Goal: Information Seeking & Learning: Learn about a topic

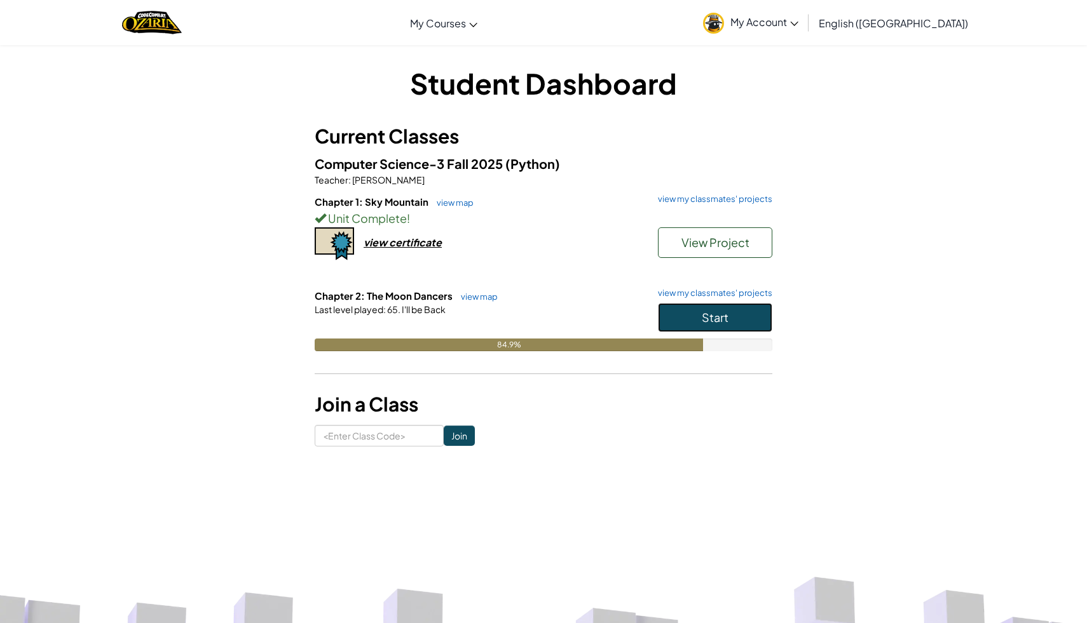
click at [705, 315] on span "Start" at bounding box center [714, 317] width 27 height 15
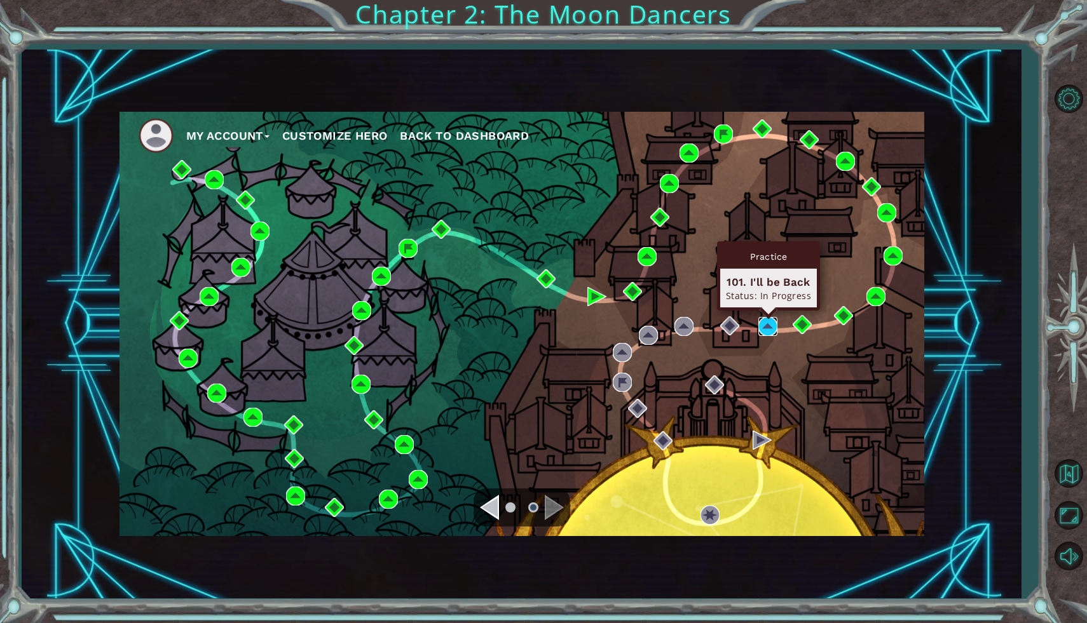
click at [771, 326] on img at bounding box center [767, 326] width 19 height 19
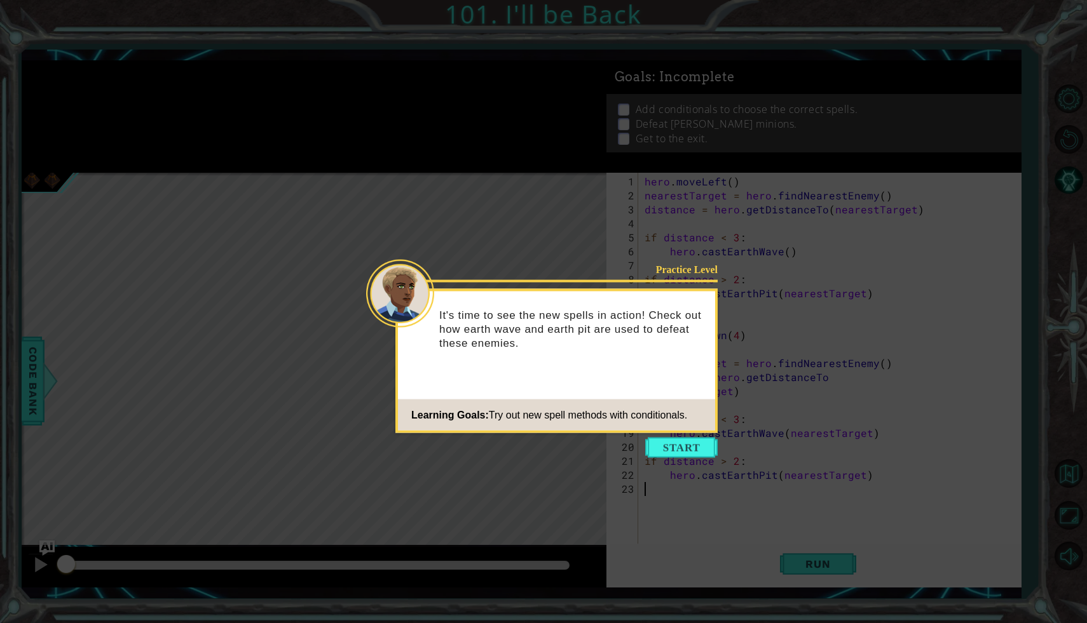
click at [843, 86] on icon at bounding box center [543, 311] width 1087 height 623
click at [698, 449] on button "Start" at bounding box center [681, 448] width 72 height 20
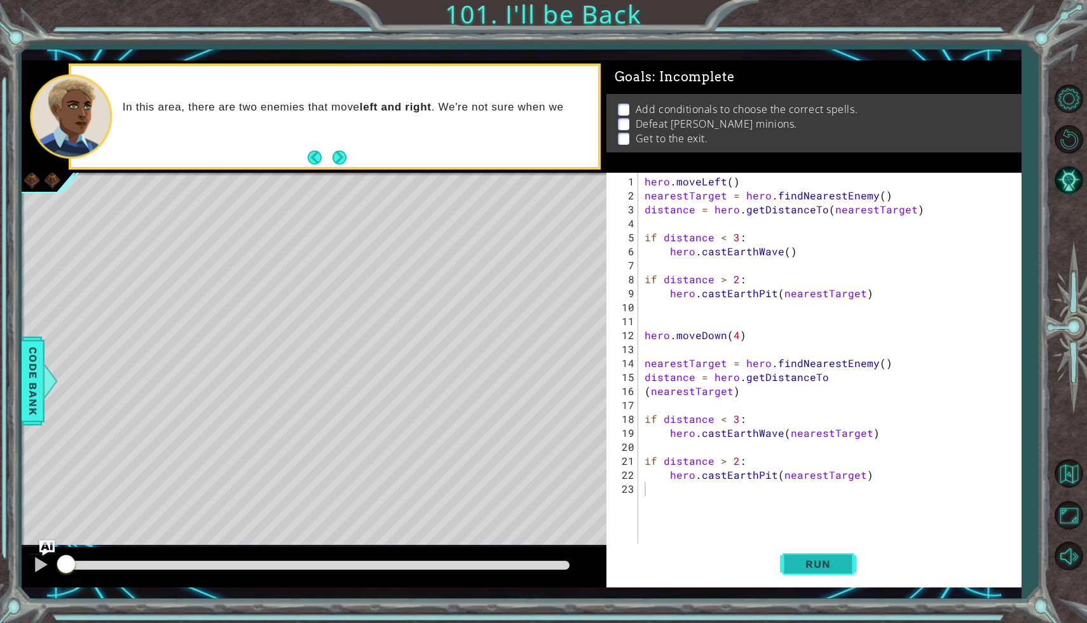
click at [804, 575] on button "Run" at bounding box center [818, 564] width 76 height 41
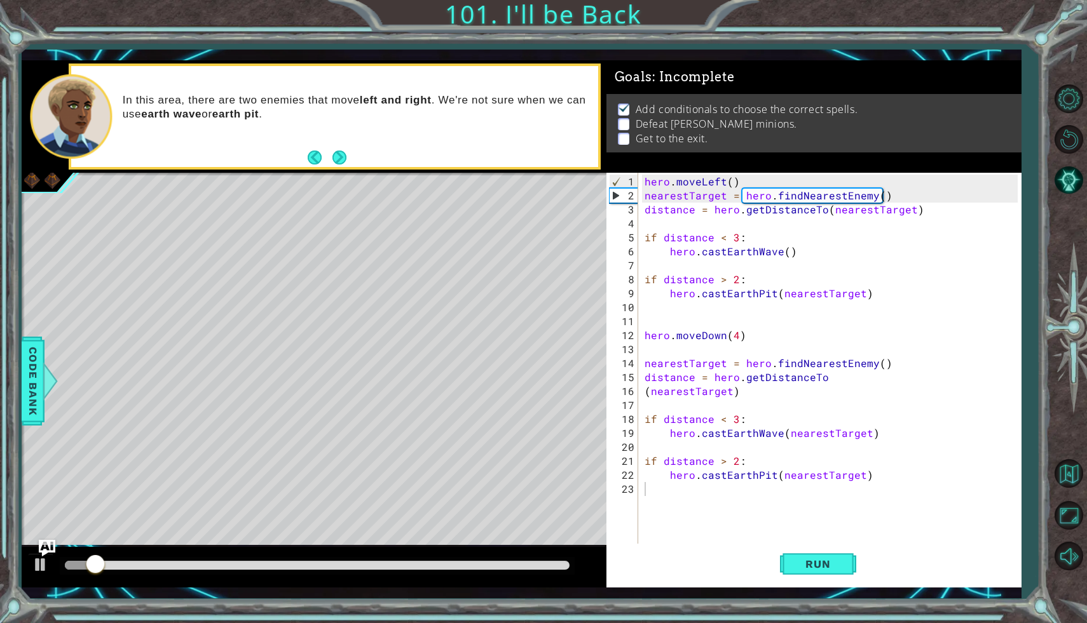
click at [40, 548] on img "Ask AI" at bounding box center [47, 548] width 17 height 17
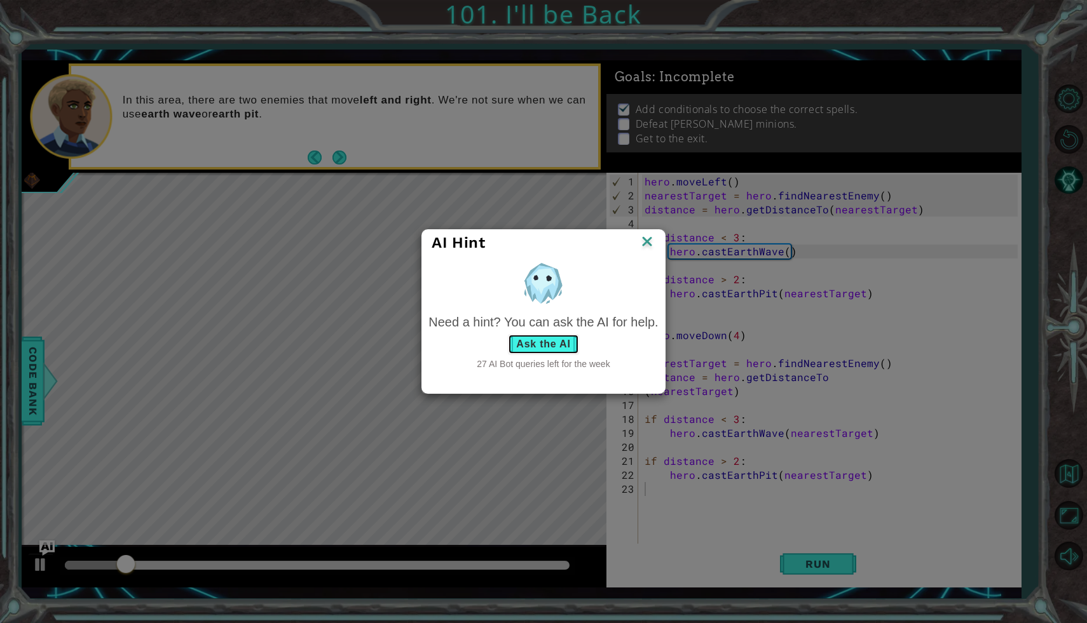
click at [547, 339] on button "Ask the AI" at bounding box center [543, 344] width 71 height 20
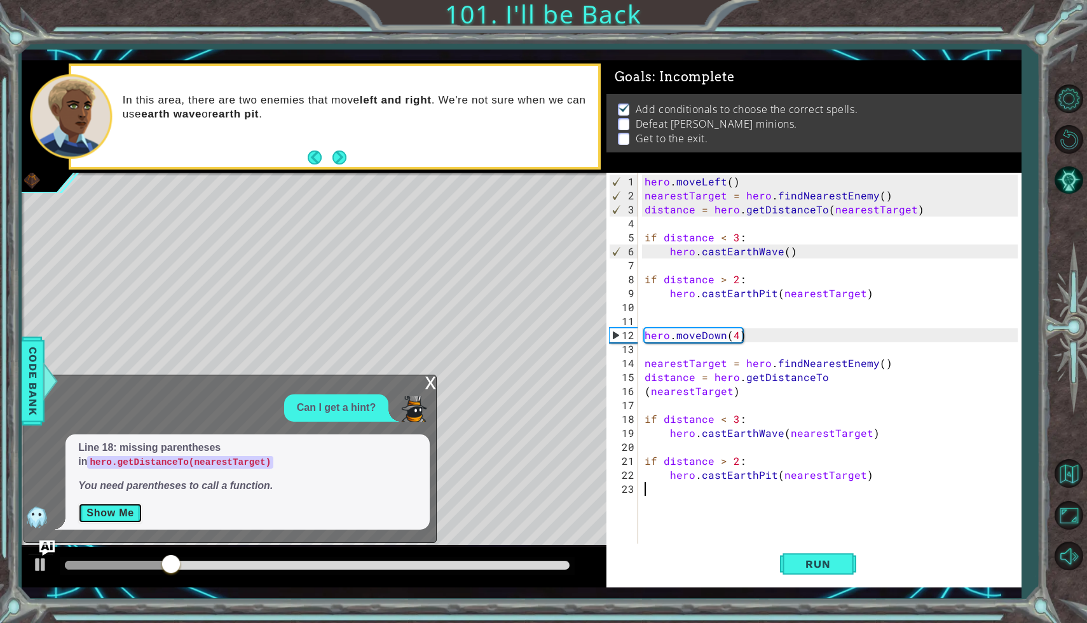
click at [108, 509] on button "Show Me" at bounding box center [110, 513] width 64 height 20
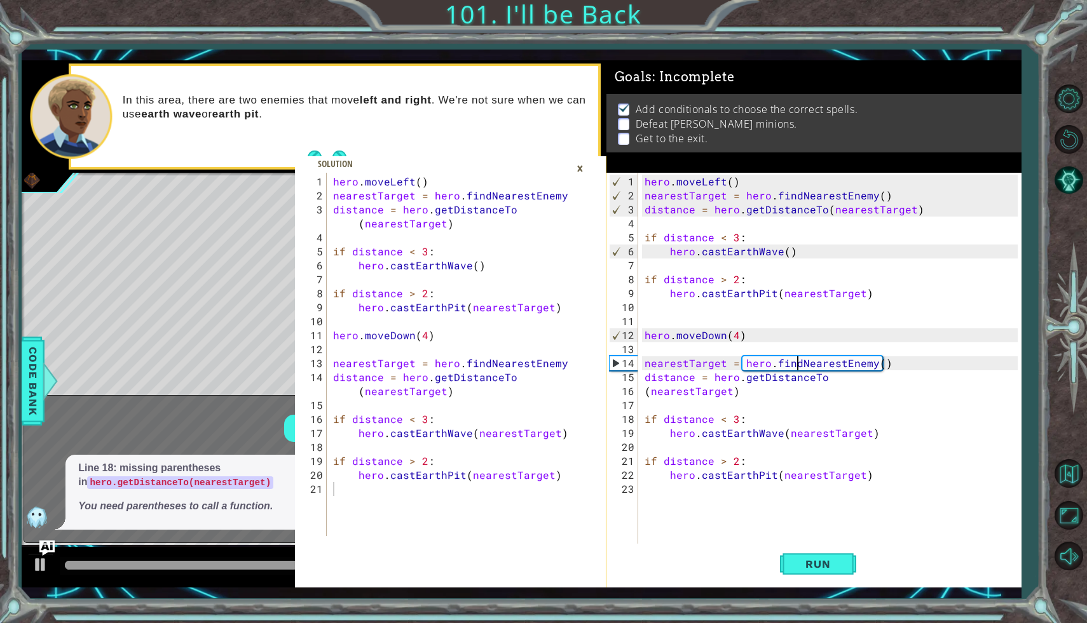
click at [797, 363] on div "hero . moveLeft ( ) nearestTarget = hero . findNearestEnemy ( ) distance = hero…" at bounding box center [833, 384] width 382 height 419
click at [643, 388] on div "hero . moveLeft ( ) nearestTarget = hero . findNearestEnemy ( ) distance = hero…" at bounding box center [833, 384] width 382 height 419
type textarea "distance = hero.getDistanceTo(nearestTarget)"
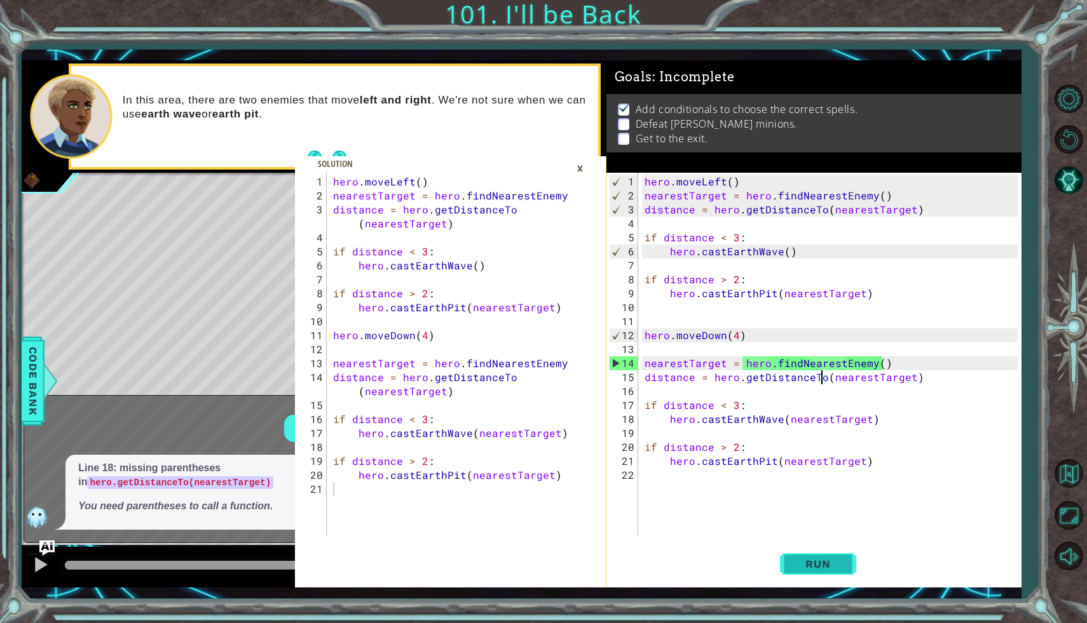
click at [808, 555] on button "Run" at bounding box center [818, 564] width 76 height 41
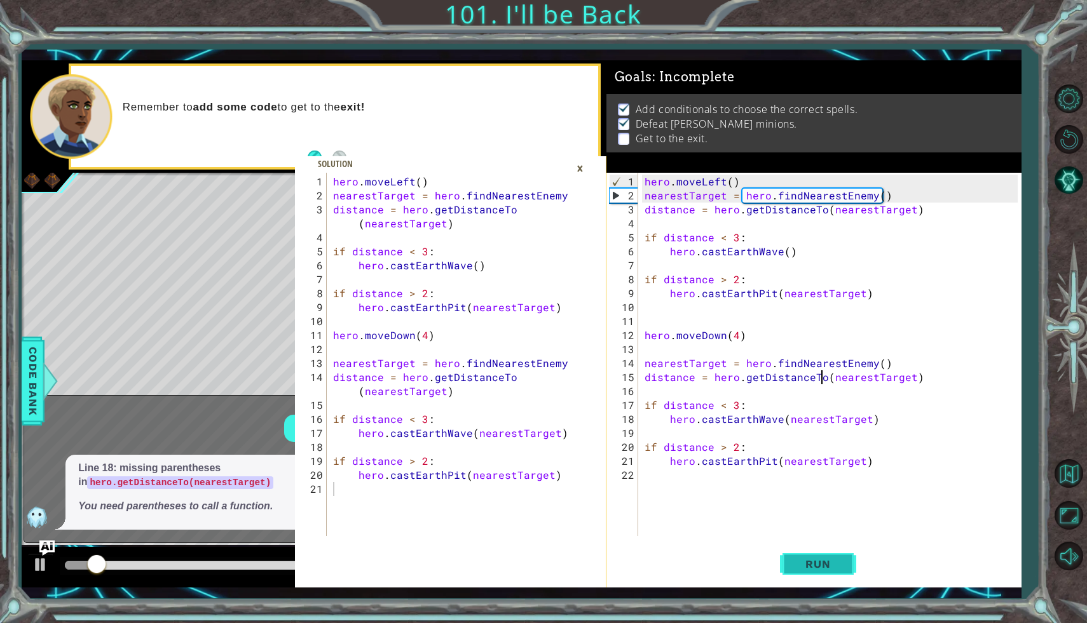
click at [788, 550] on button "Run" at bounding box center [818, 564] width 76 height 41
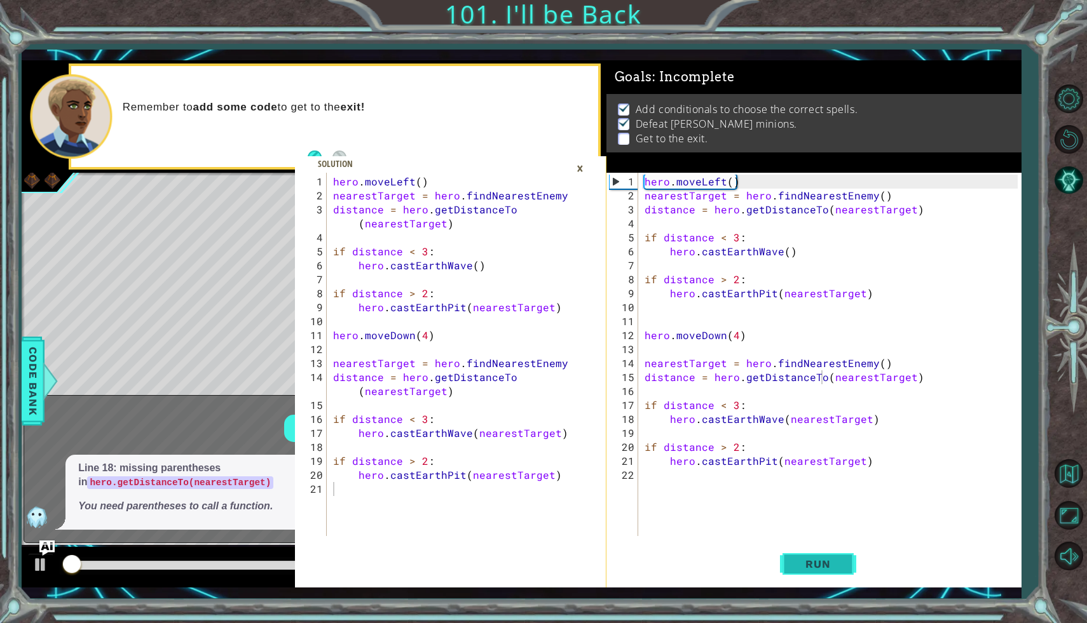
click at [788, 550] on button "Run" at bounding box center [818, 564] width 76 height 41
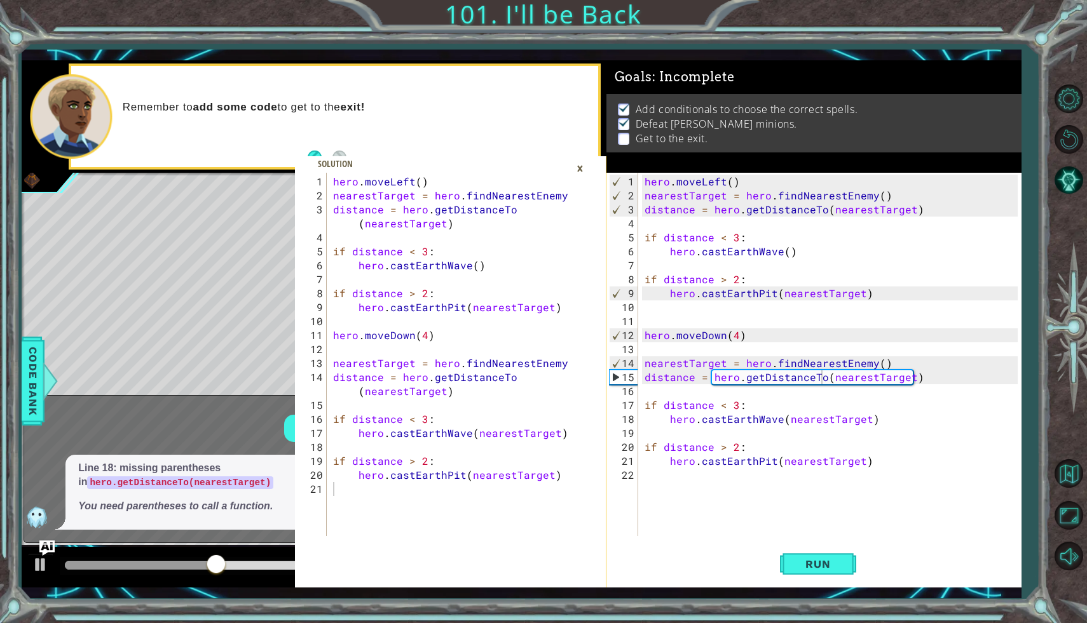
click at [582, 172] on div "×" at bounding box center [580, 169] width 20 height 22
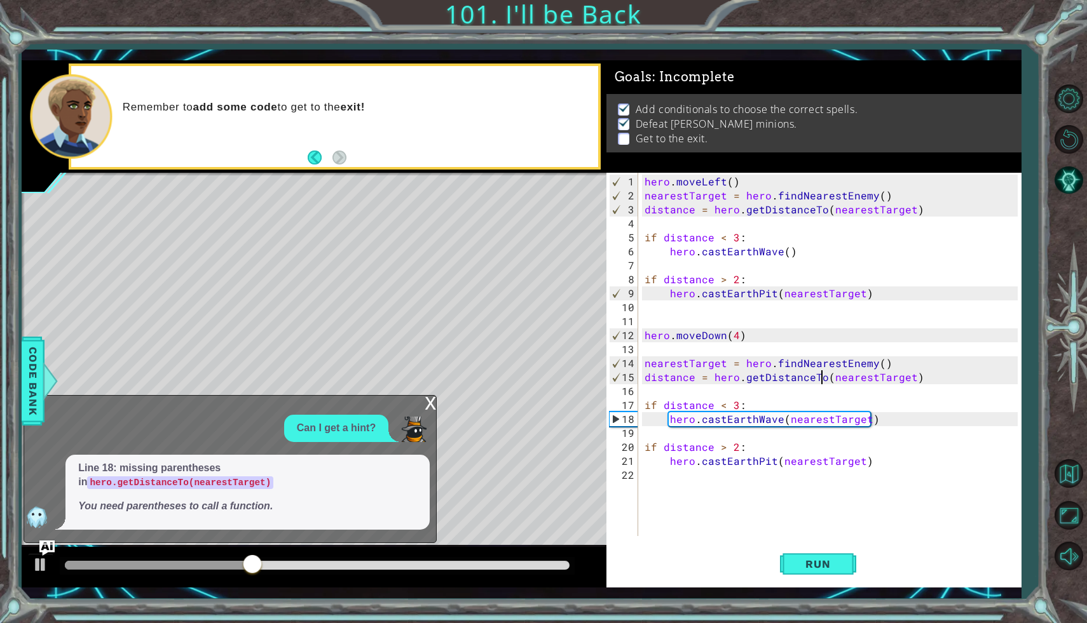
click at [428, 408] on div "x" at bounding box center [429, 402] width 11 height 13
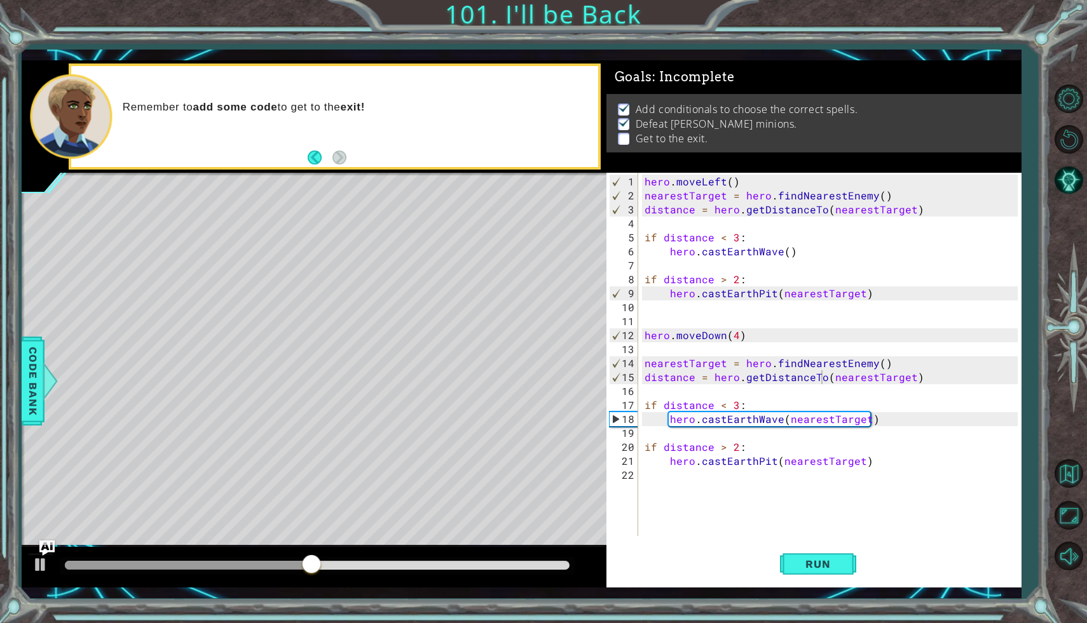
click at [881, 426] on div "hero . moveLeft ( ) nearestTarget = hero . findNearestEnemy ( ) distance = hero…" at bounding box center [833, 370] width 382 height 391
click at [873, 417] on div "hero . moveLeft ( ) nearestTarget = hero . findNearestEnemy ( ) distance = hero…" at bounding box center [833, 370] width 382 height 391
type textarea "hero.castEarthWave(nearestTarget)"
click at [879, 421] on div "hero . moveLeft ( ) nearestTarget = hero . findNearestEnemy ( ) distance = hero…" at bounding box center [833, 370] width 382 height 391
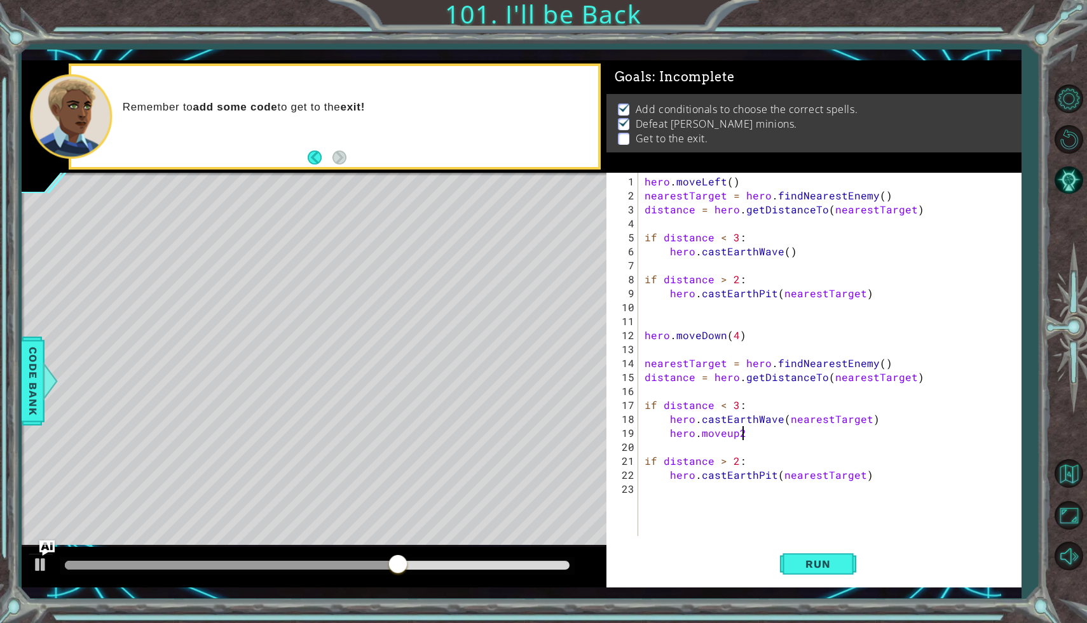
scroll to position [0, 5]
type textarea "hero.moveUp(2)"
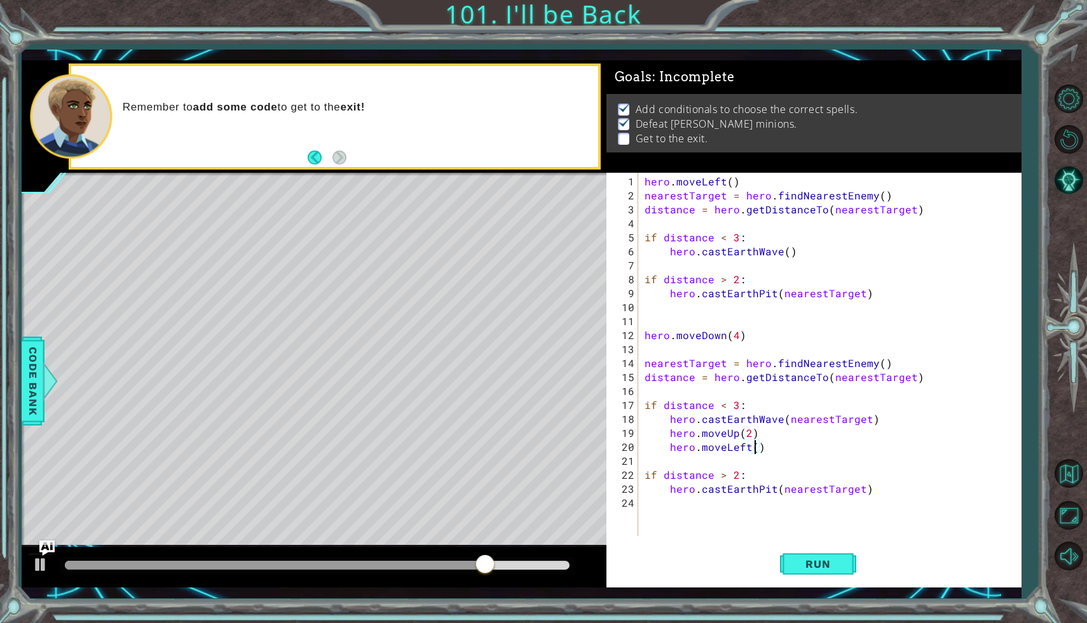
type textarea "hero.moveLeft(4)"
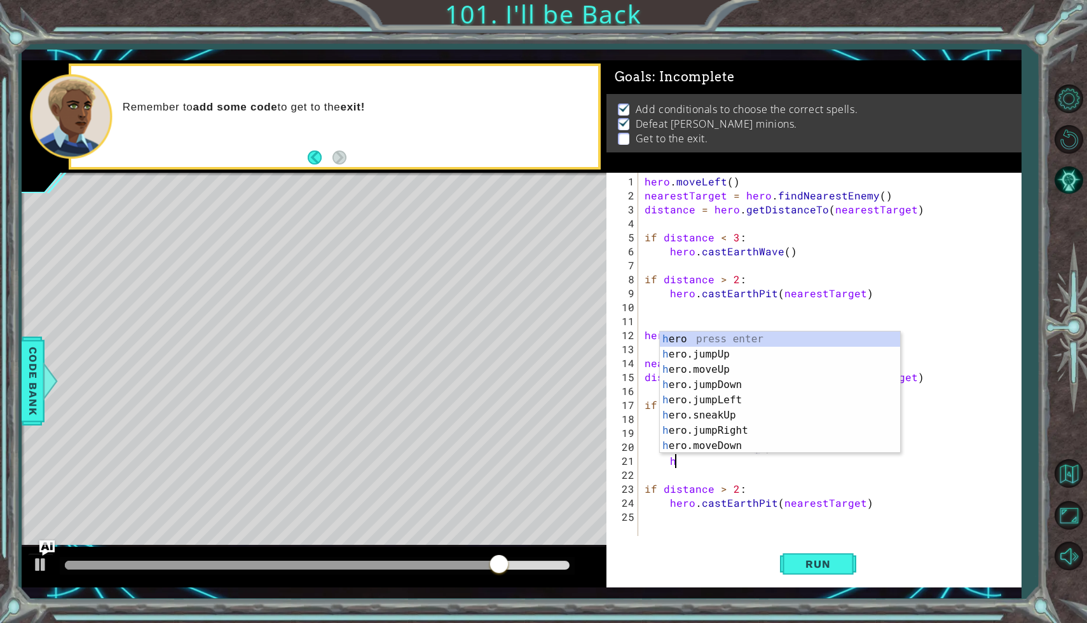
scroll to position [0, 3]
type textarea "h"
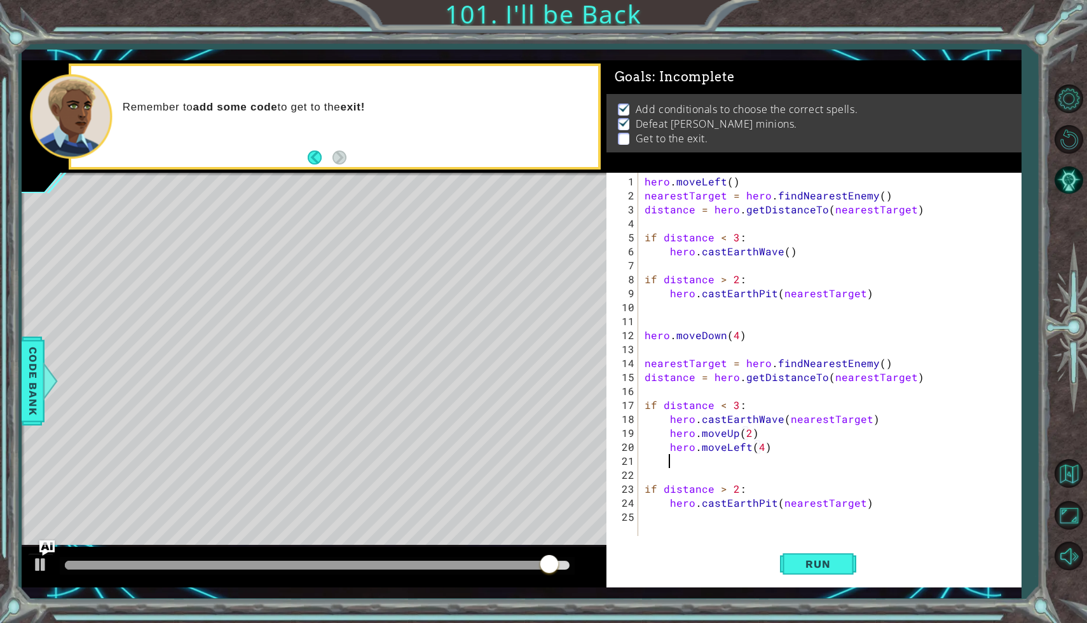
scroll to position [0, 0]
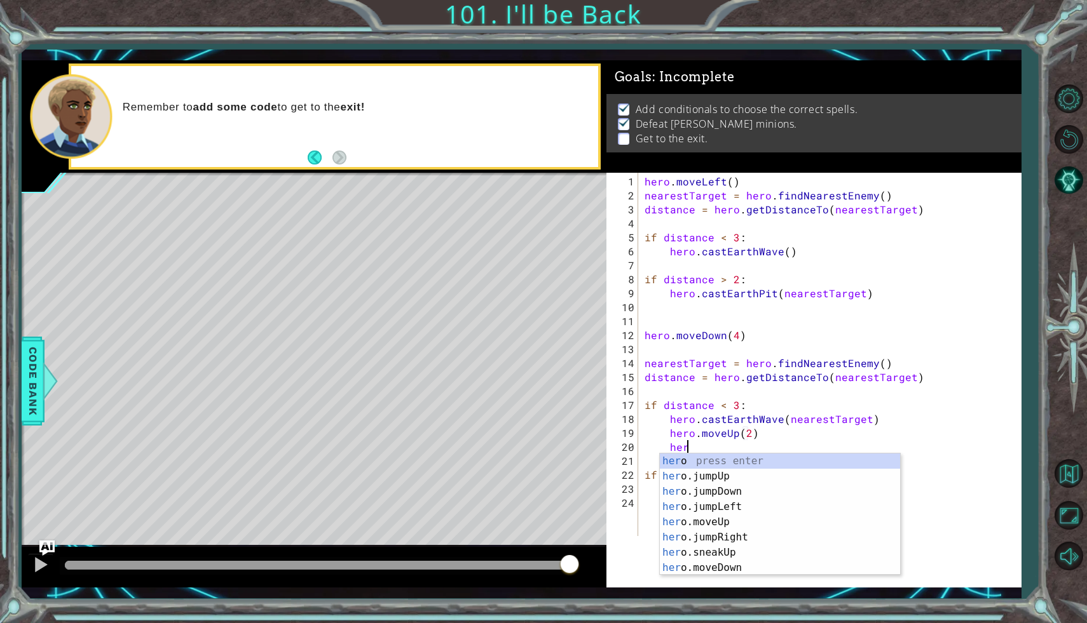
type textarea "h"
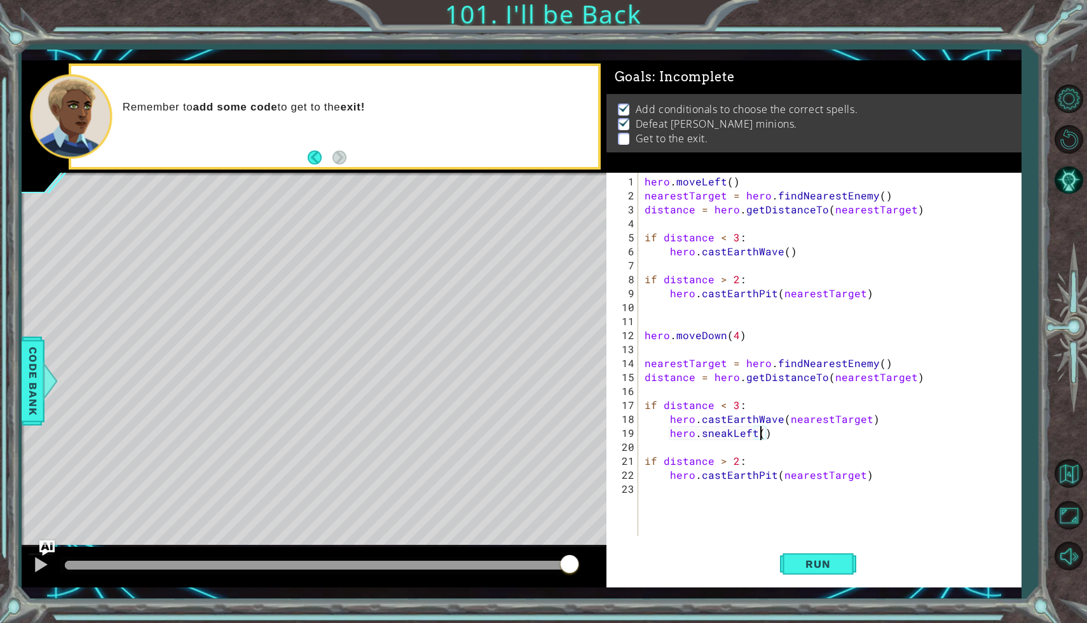
type textarea "hero.sneakLeft(3)"
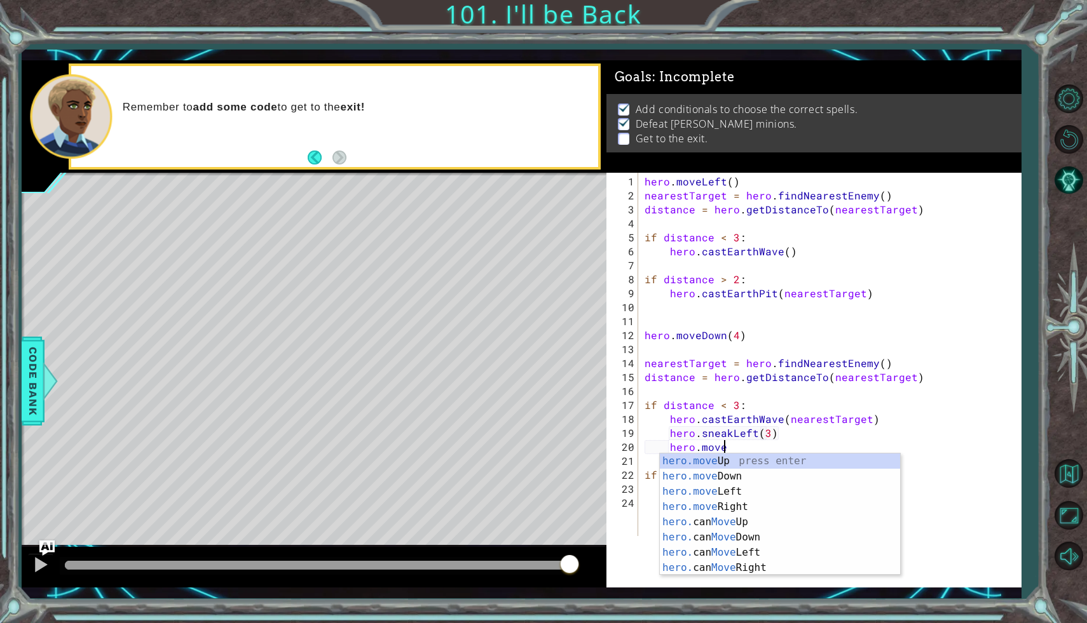
scroll to position [0, 4]
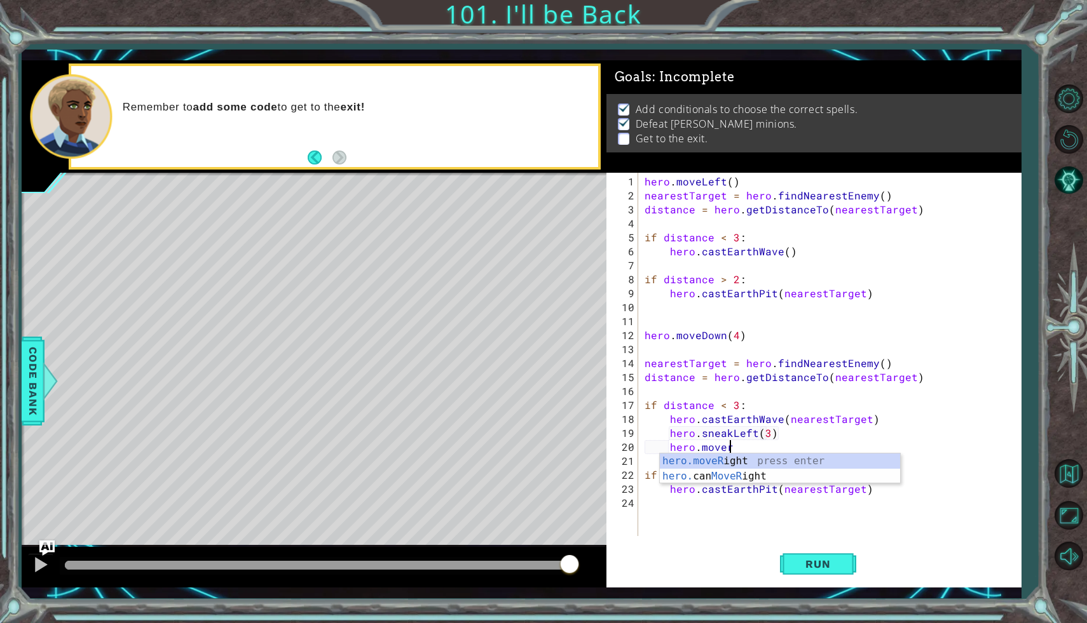
type textarea "hero.moveRight(1)"
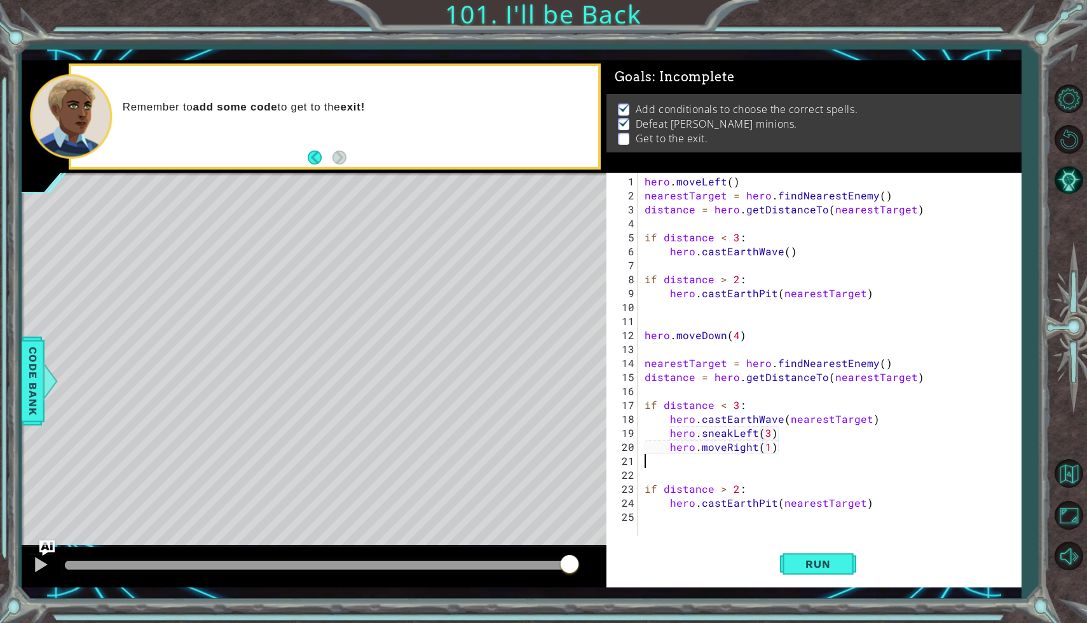
scroll to position [0, 0]
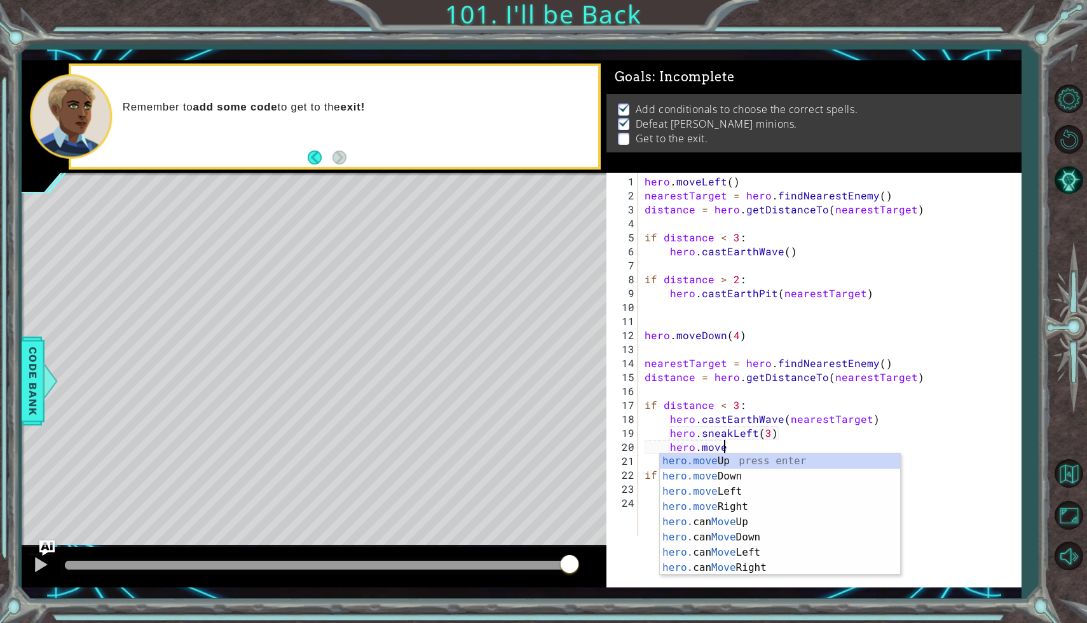
click at [766, 431] on div "hero . moveLeft ( ) nearestTarget = hero . findNearestEnemy ( ) distance = hero…" at bounding box center [833, 370] width 382 height 391
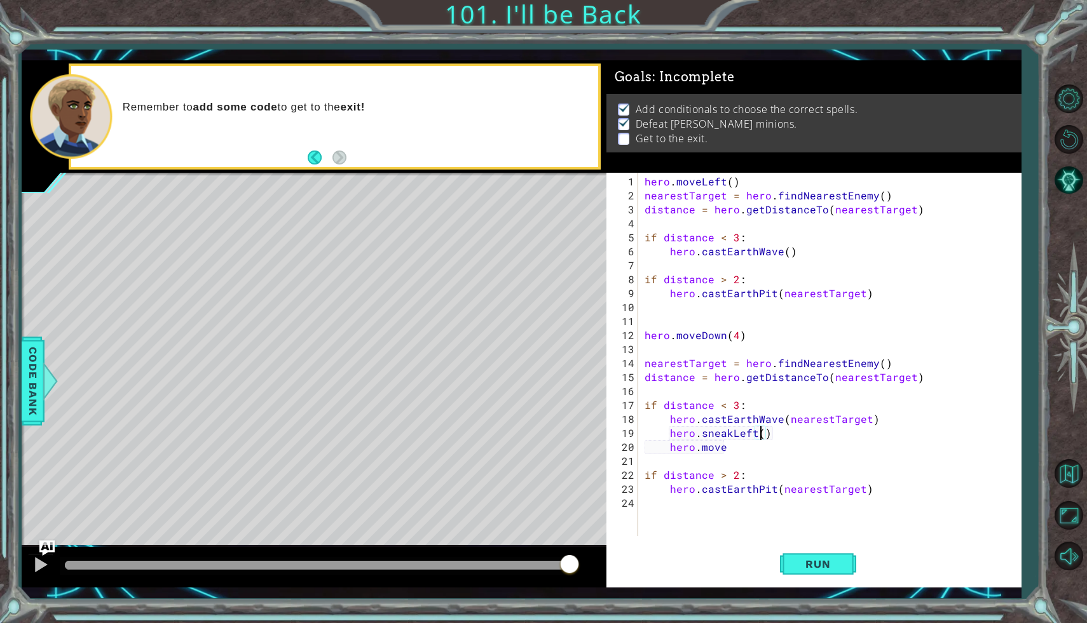
type textarea "hero.sneakLeft(4)"
click at [726, 452] on div "hero . moveLeft ( ) nearestTarget = hero . findNearestEnemy ( ) distance = hero…" at bounding box center [833, 370] width 382 height 391
click at [726, 442] on div "hero . moveLeft ( ) nearestTarget = hero . findNearestEnemy ( ) distance = hero…" at bounding box center [833, 370] width 382 height 391
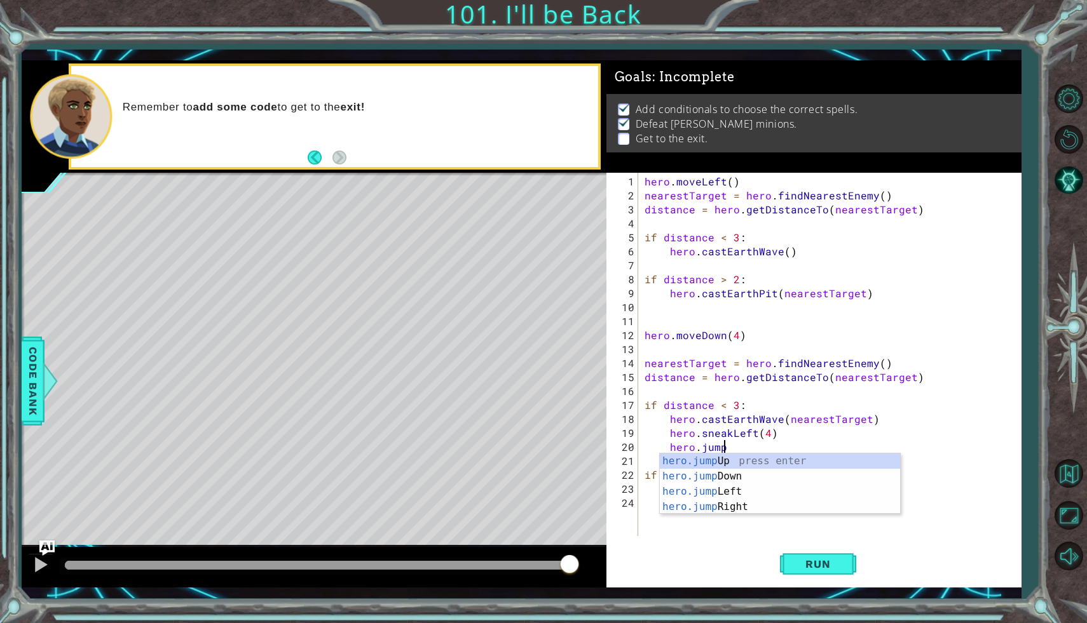
type textarea "hero.jumpl"
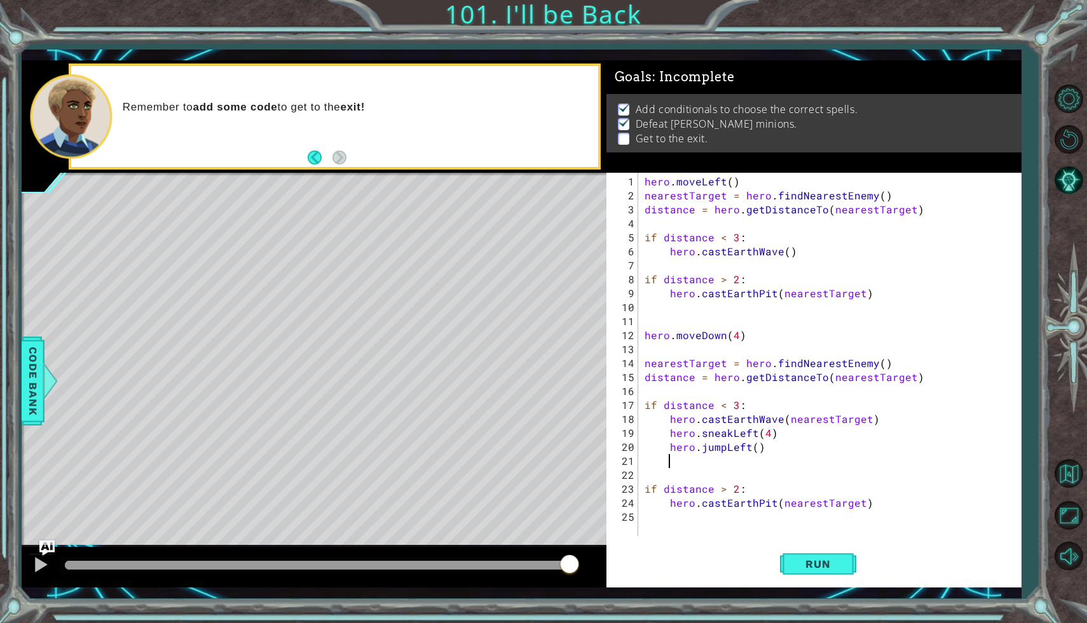
scroll to position [0, 1]
click at [792, 566] on button "Run" at bounding box center [818, 564] width 76 height 41
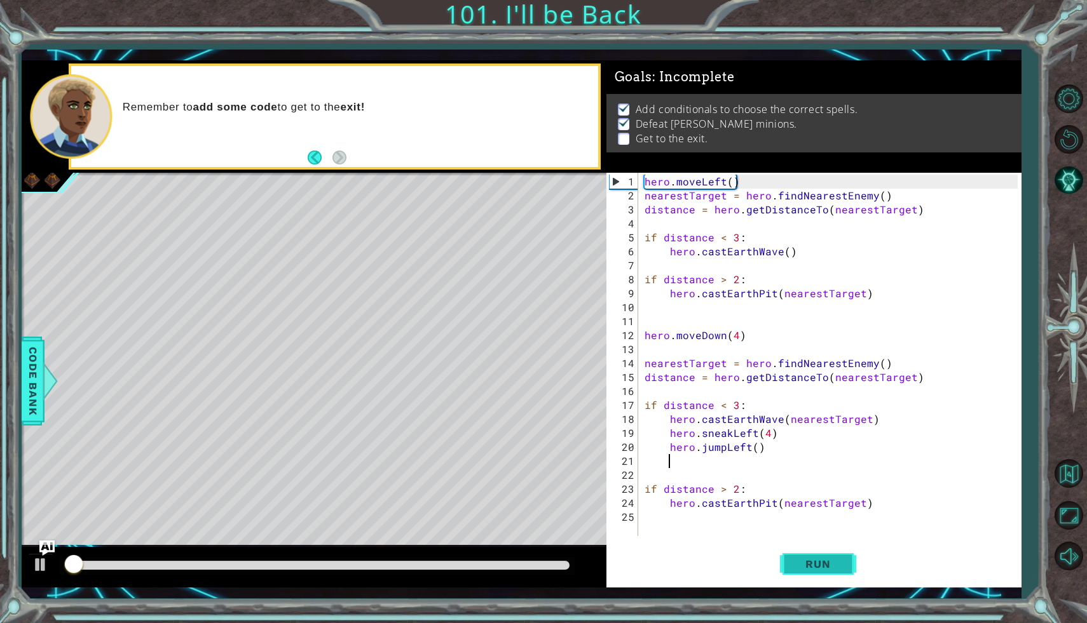
click at [792, 566] on button "Run" at bounding box center [818, 564] width 76 height 41
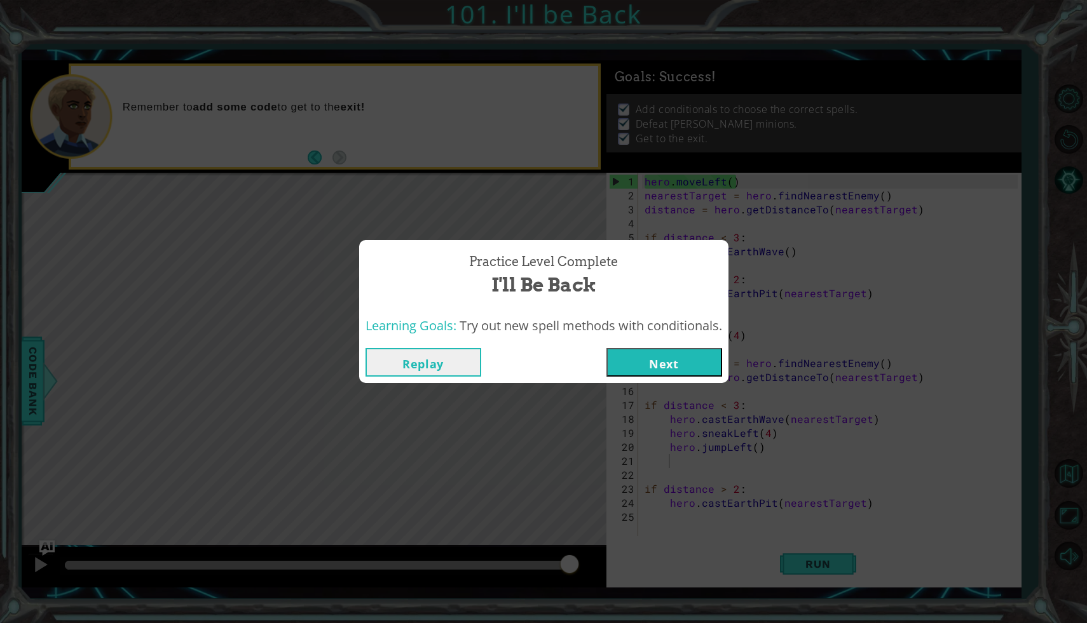
click at [706, 363] on button "Next" at bounding box center [664, 362] width 116 height 29
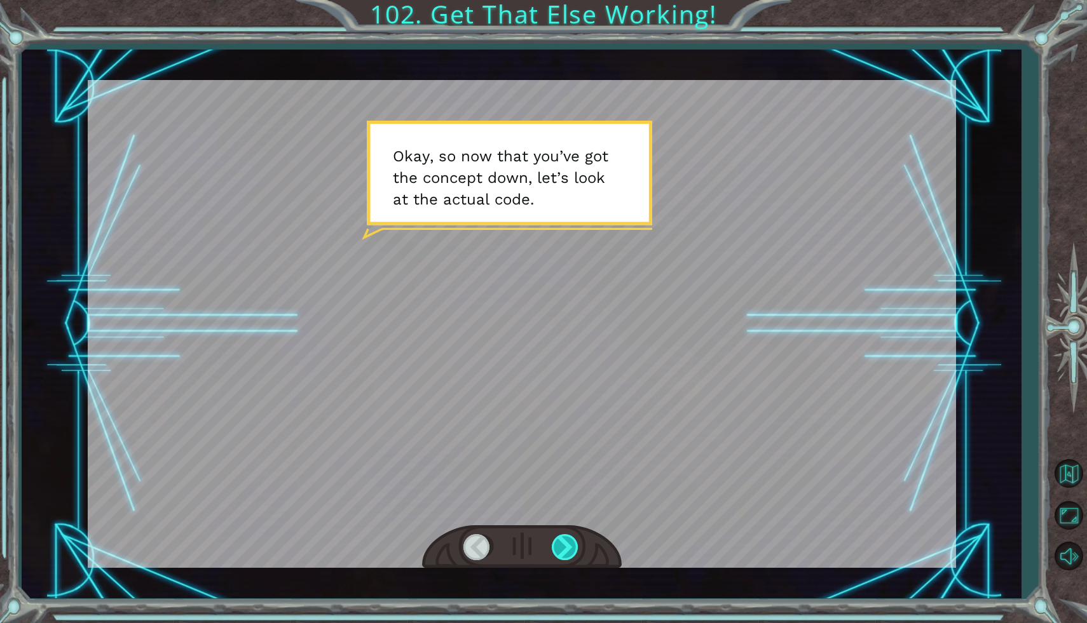
click at [571, 552] on div at bounding box center [566, 547] width 29 height 26
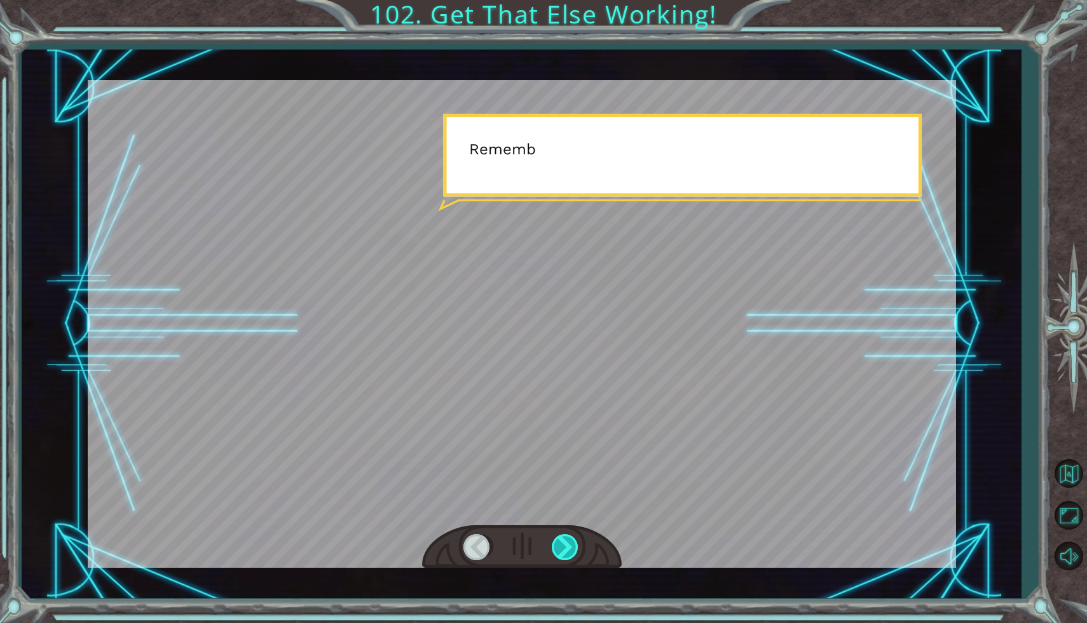
click at [571, 552] on div at bounding box center [566, 547] width 29 height 26
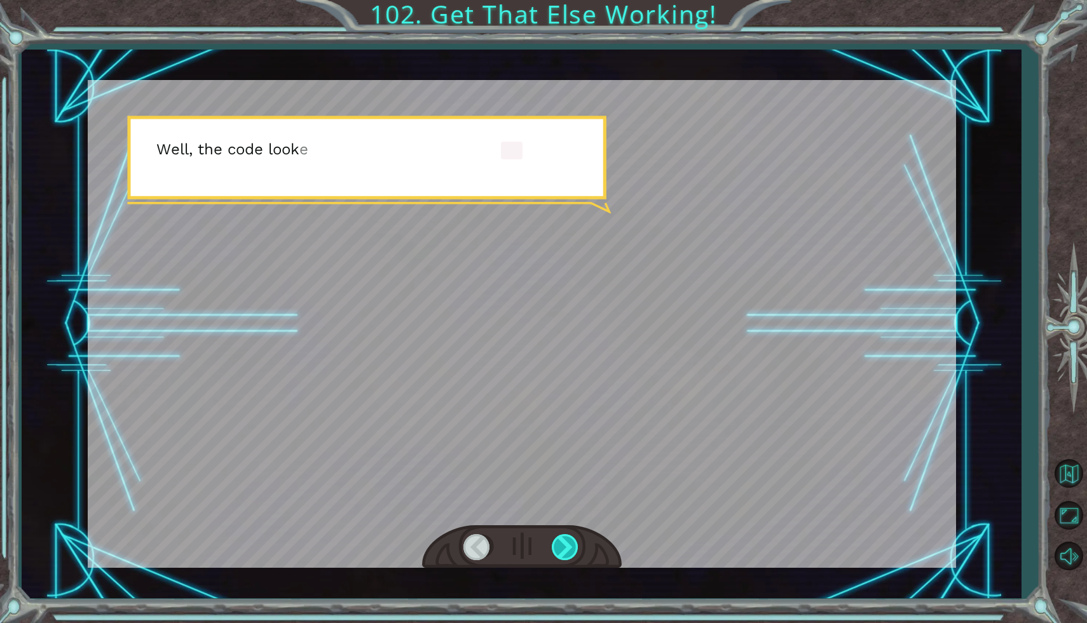
click at [571, 552] on div at bounding box center [566, 547] width 29 height 26
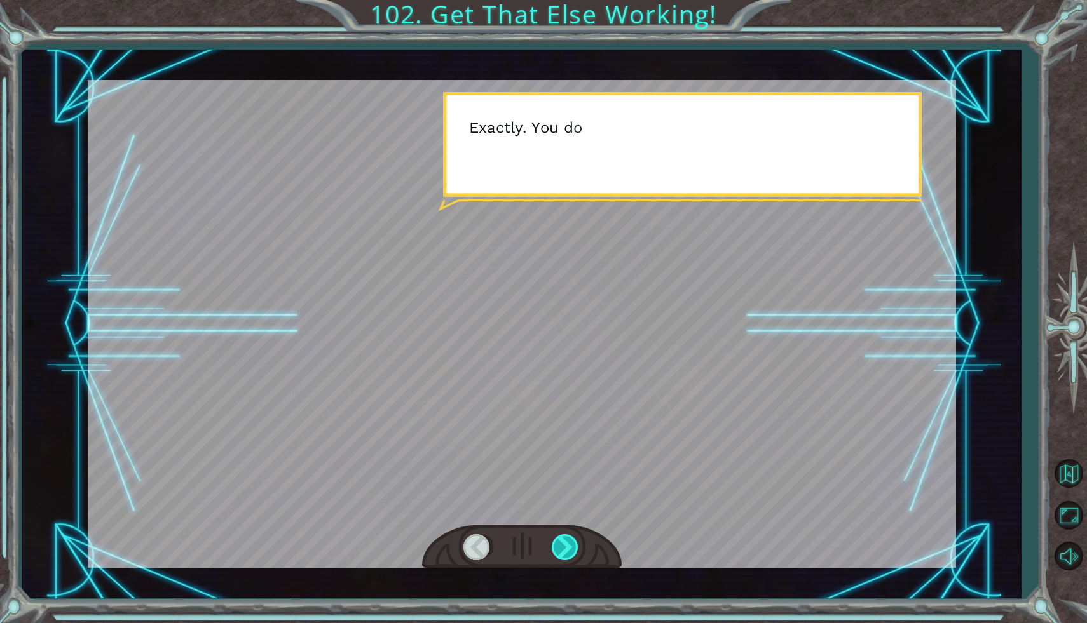
click at [571, 552] on div at bounding box center [566, 547] width 29 height 26
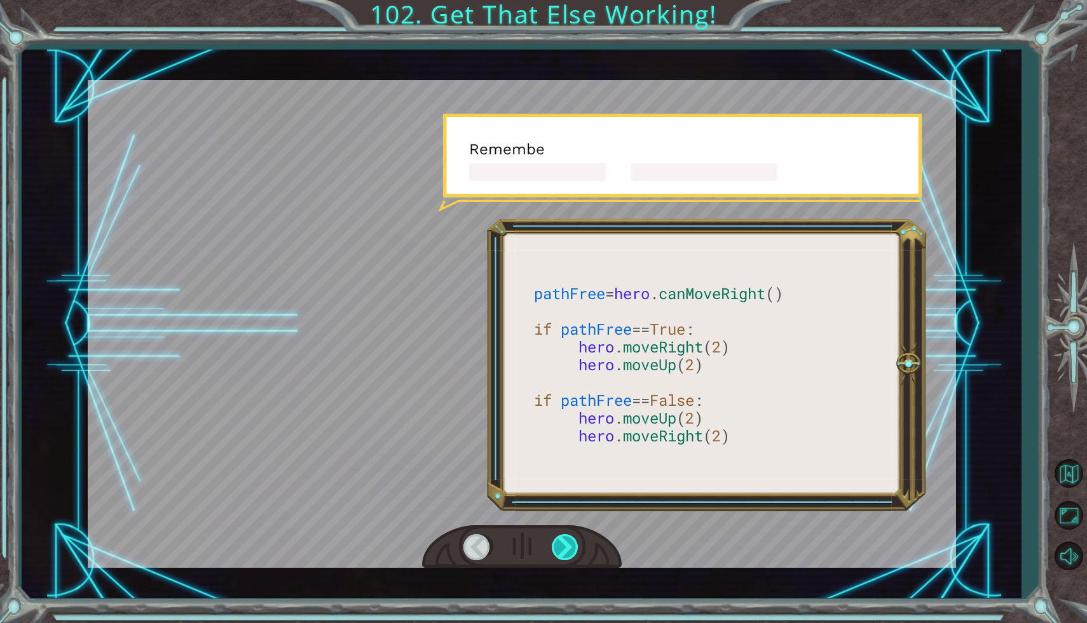
click at [571, 552] on div at bounding box center [566, 547] width 29 height 26
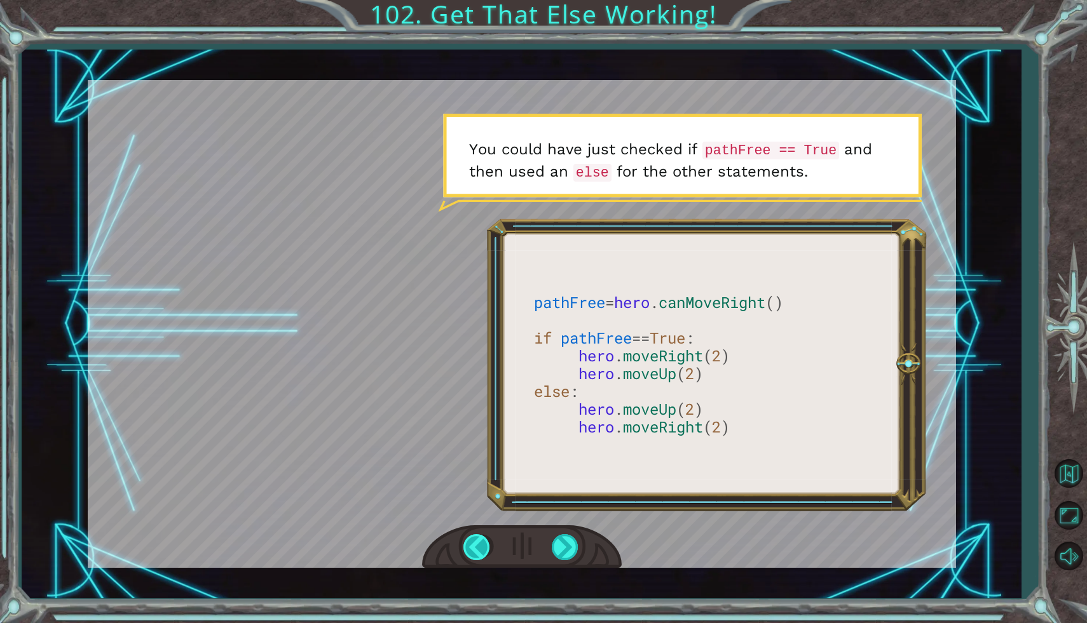
click at [478, 550] on div at bounding box center [477, 547] width 29 height 26
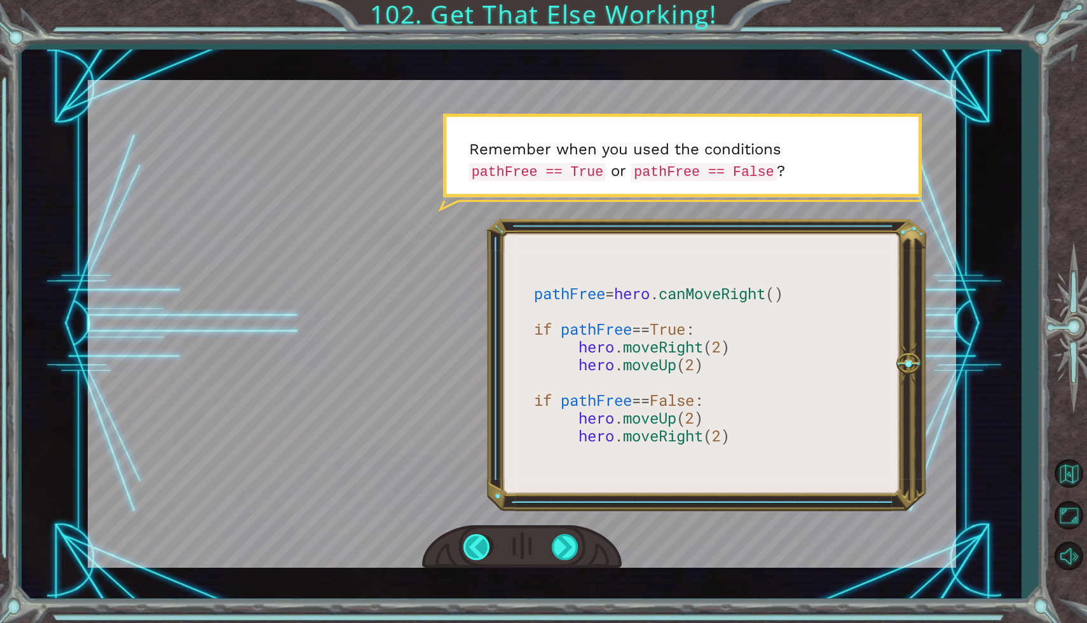
click at [478, 550] on div at bounding box center [477, 547] width 29 height 26
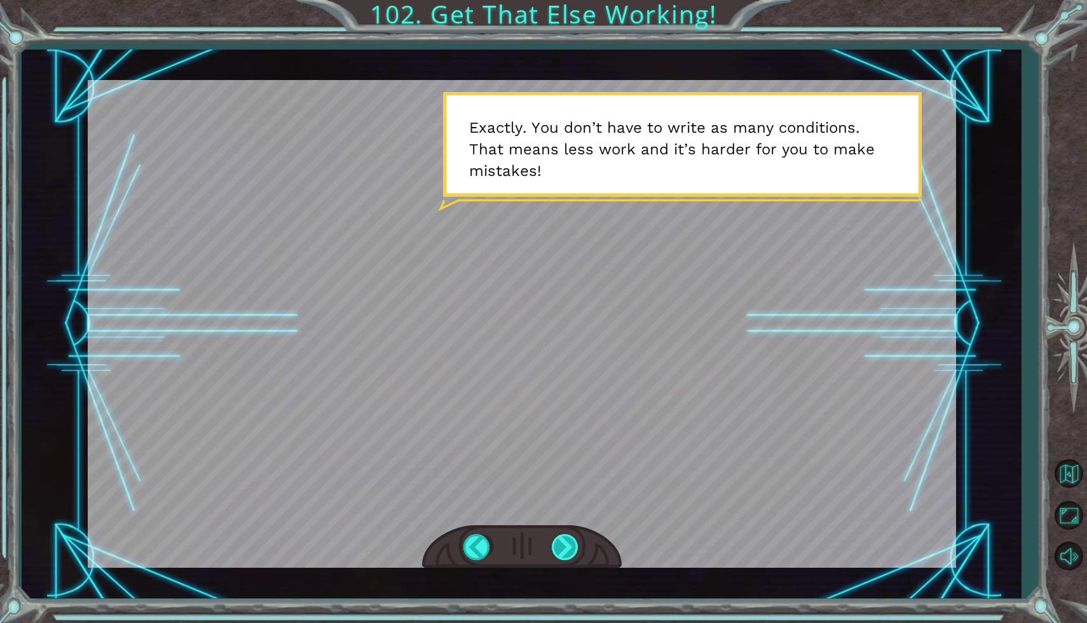
click at [556, 548] on div at bounding box center [566, 547] width 29 height 26
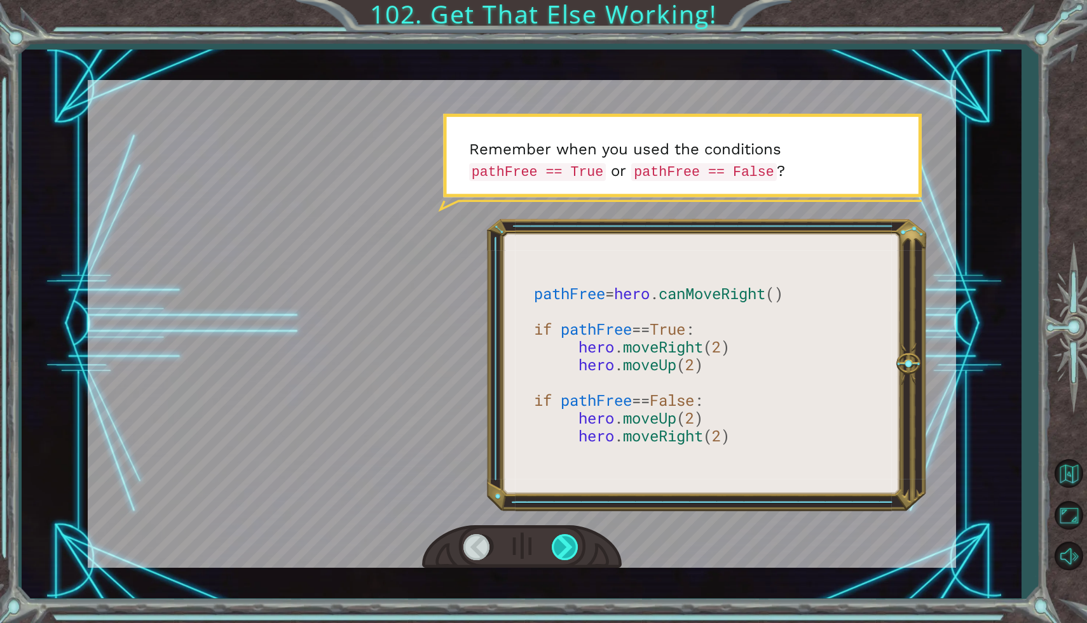
click at [556, 548] on div at bounding box center [566, 547] width 29 height 26
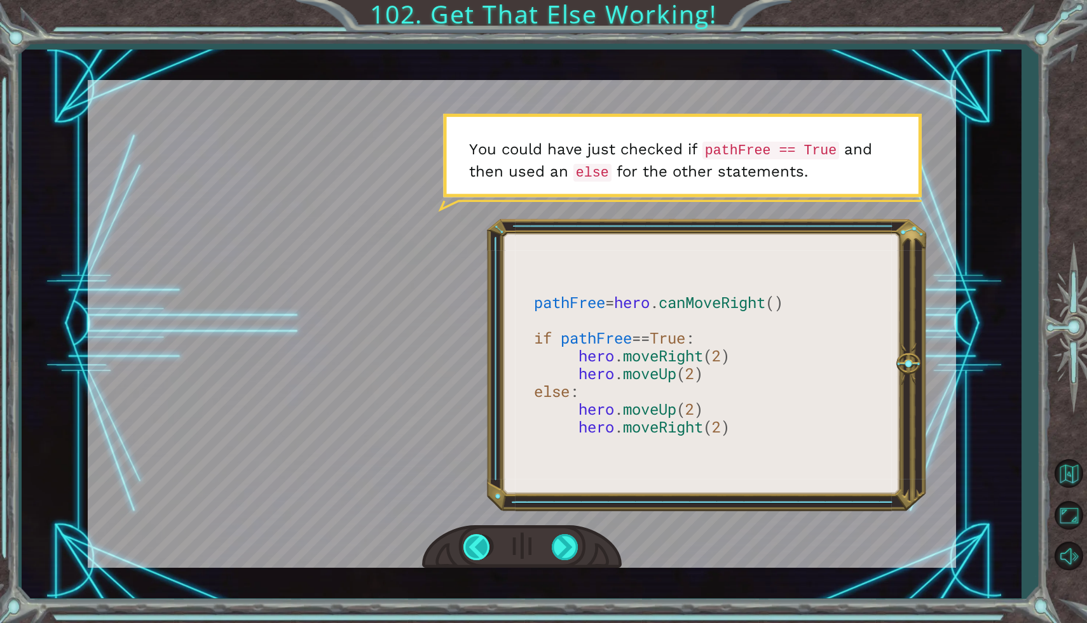
click at [471, 544] on div at bounding box center [477, 547] width 29 height 26
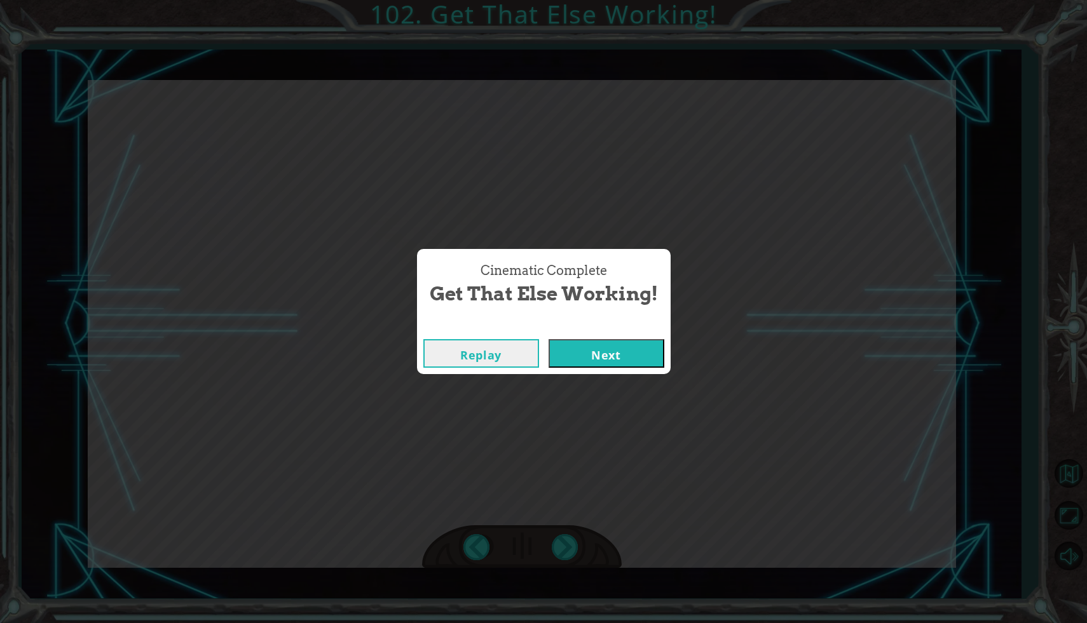
click at [587, 361] on button "Next" at bounding box center [606, 353] width 116 height 29
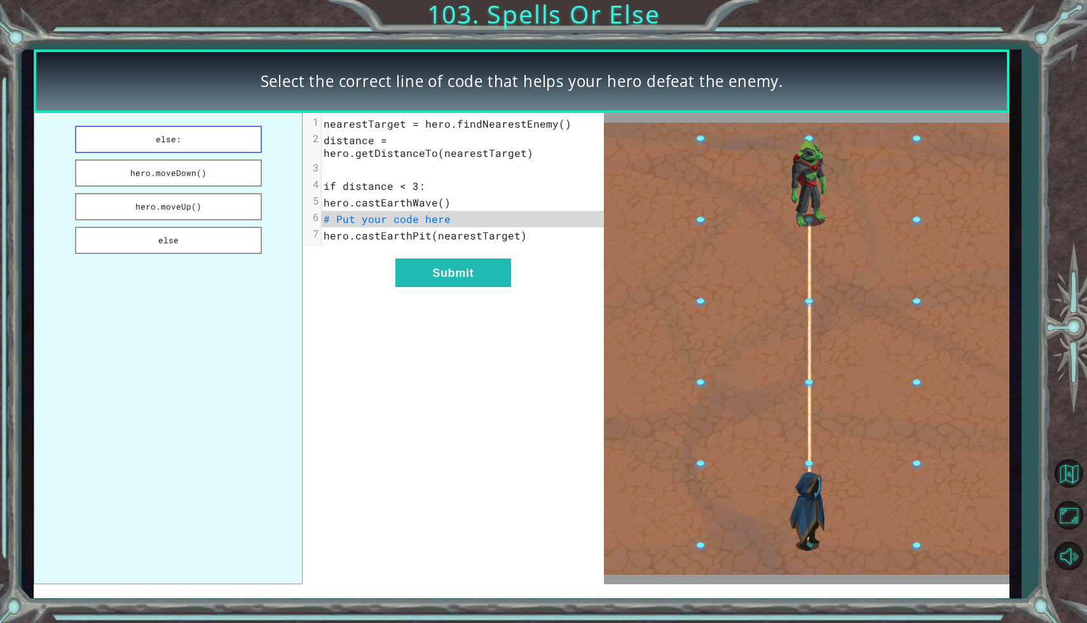
click at [230, 142] on button "else:" at bounding box center [168, 139] width 187 height 27
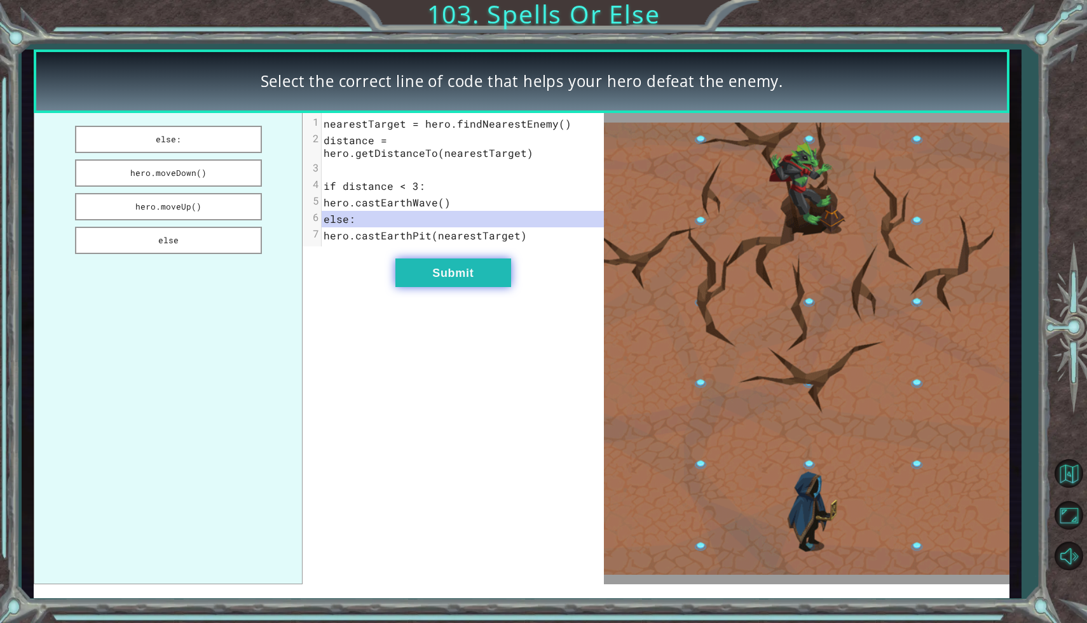
click at [459, 266] on button "Submit" at bounding box center [453, 273] width 116 height 29
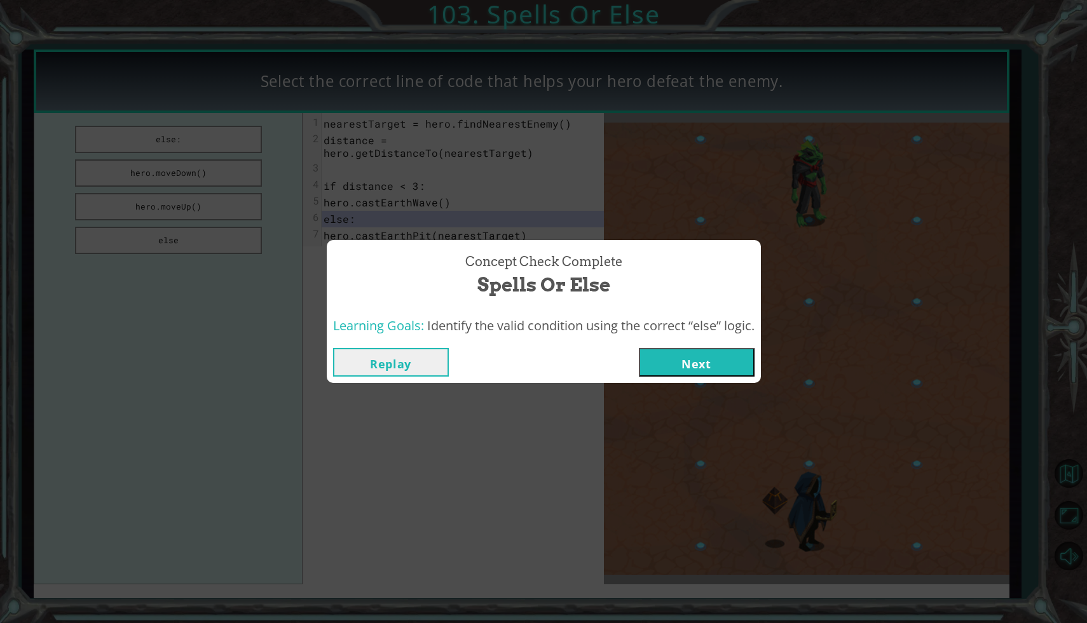
click at [705, 367] on button "Next" at bounding box center [697, 362] width 116 height 29
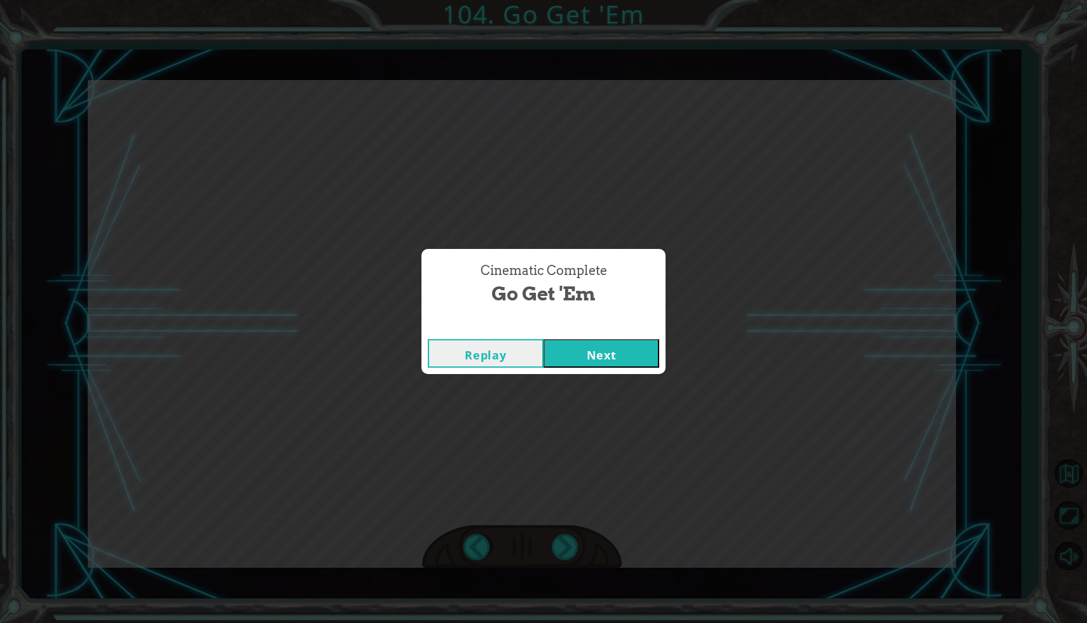
click at [567, 367] on button "Next" at bounding box center [601, 353] width 116 height 29
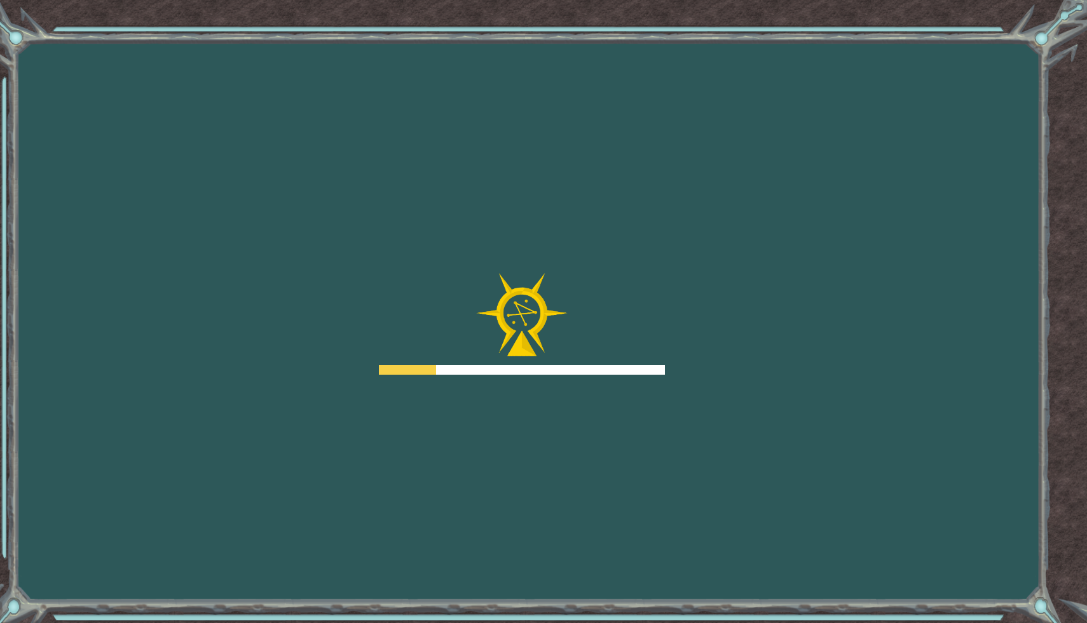
click at [605, 360] on div at bounding box center [522, 324] width 286 height 102
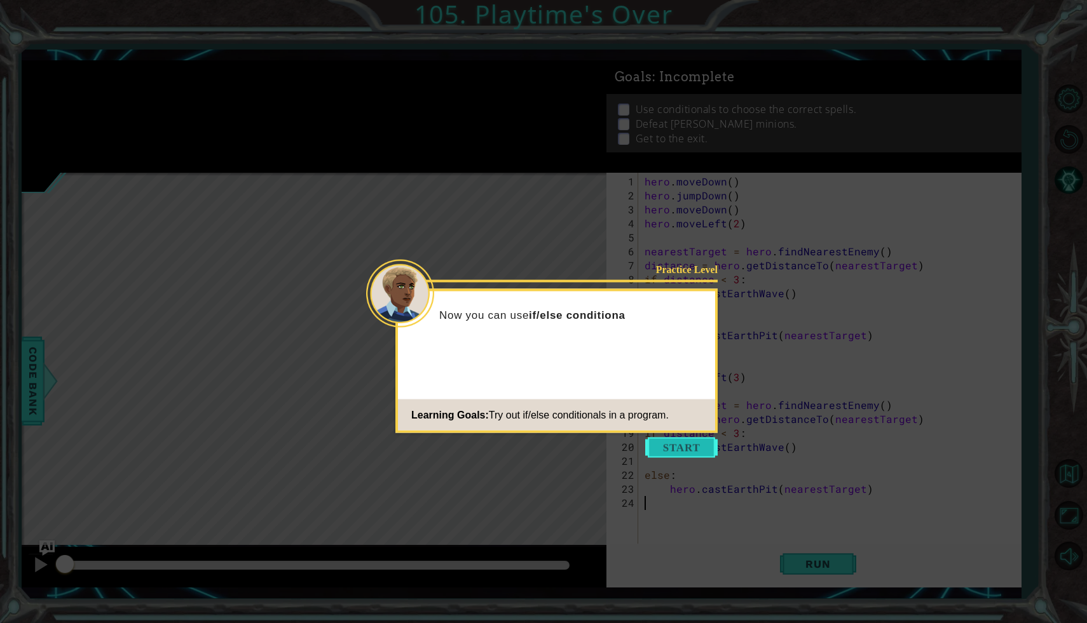
click at [662, 454] on button "Start" at bounding box center [681, 448] width 72 height 20
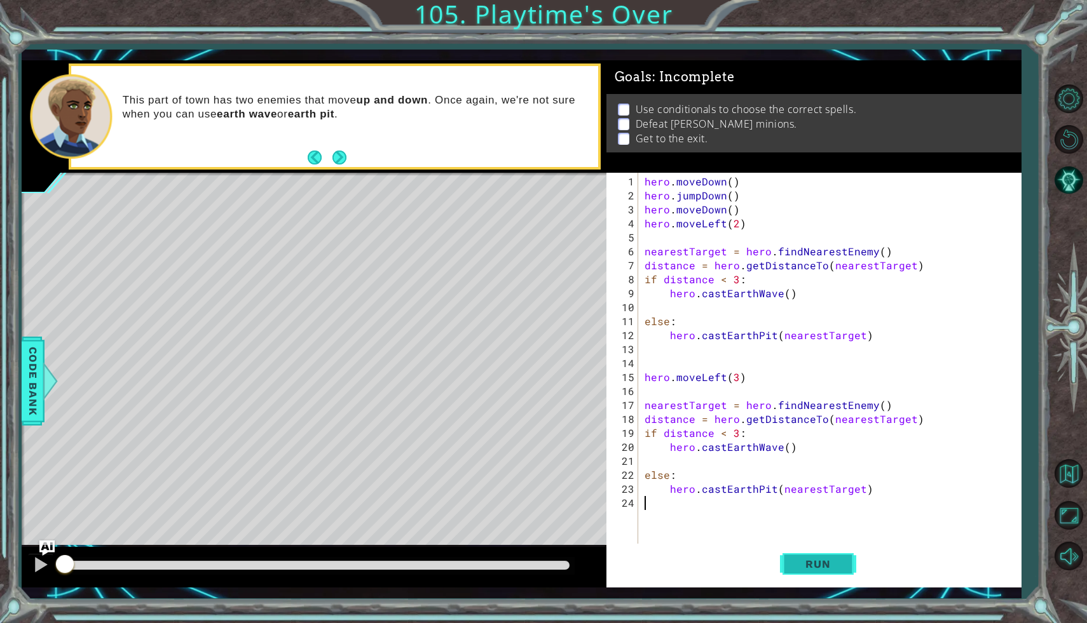
click at [839, 565] on span "Run" at bounding box center [817, 564] width 50 height 13
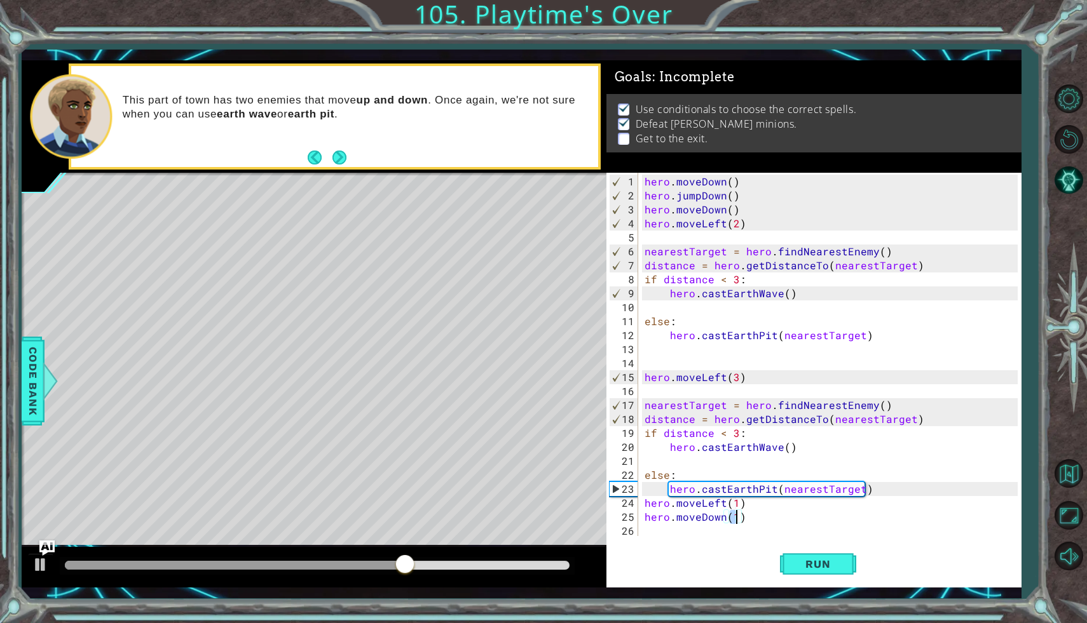
scroll to position [0, 5]
type textarea "hero.moveDown(1)"
click at [849, 564] on button "Run" at bounding box center [818, 564] width 76 height 41
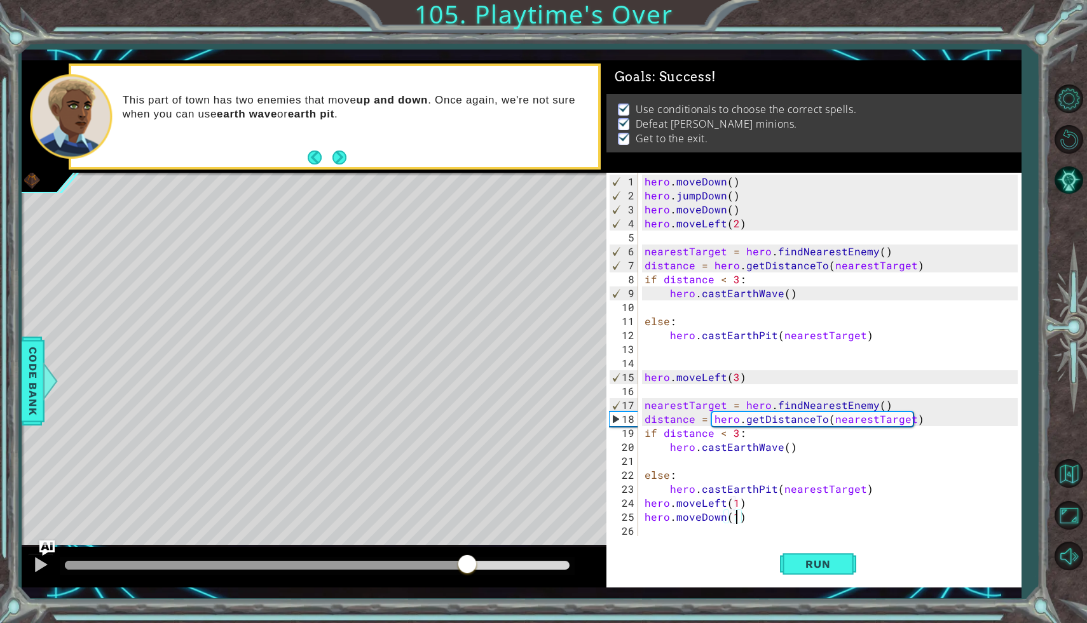
drag, startPoint x: 335, startPoint y: 561, endPoint x: 497, endPoint y: 568, distance: 161.5
click at [478, 568] on div at bounding box center [467, 565] width 23 height 23
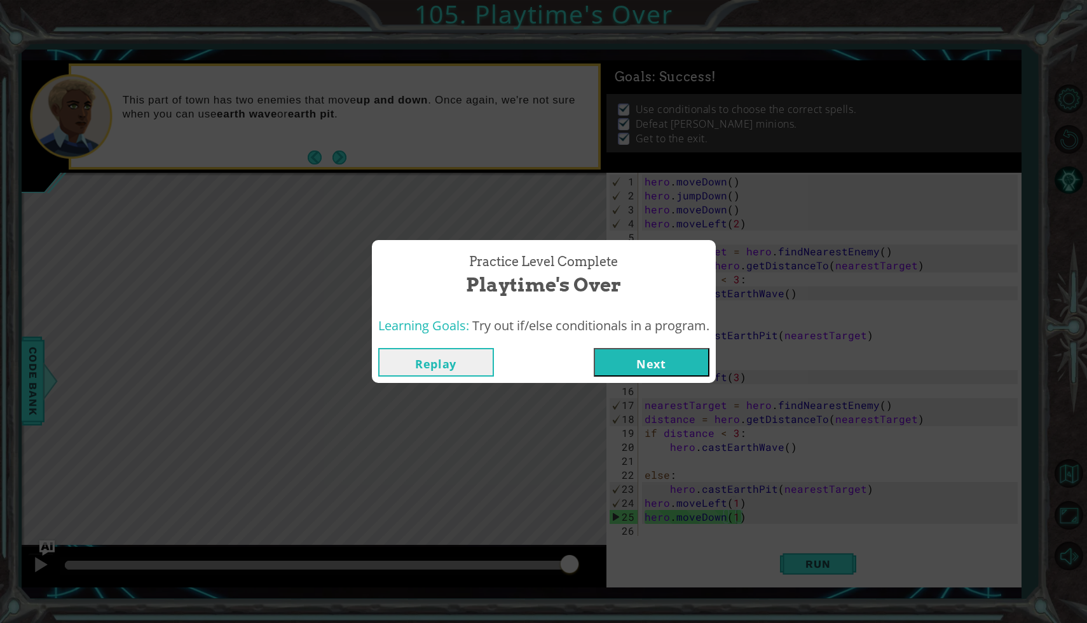
click at [626, 369] on button "Next" at bounding box center [651, 362] width 116 height 29
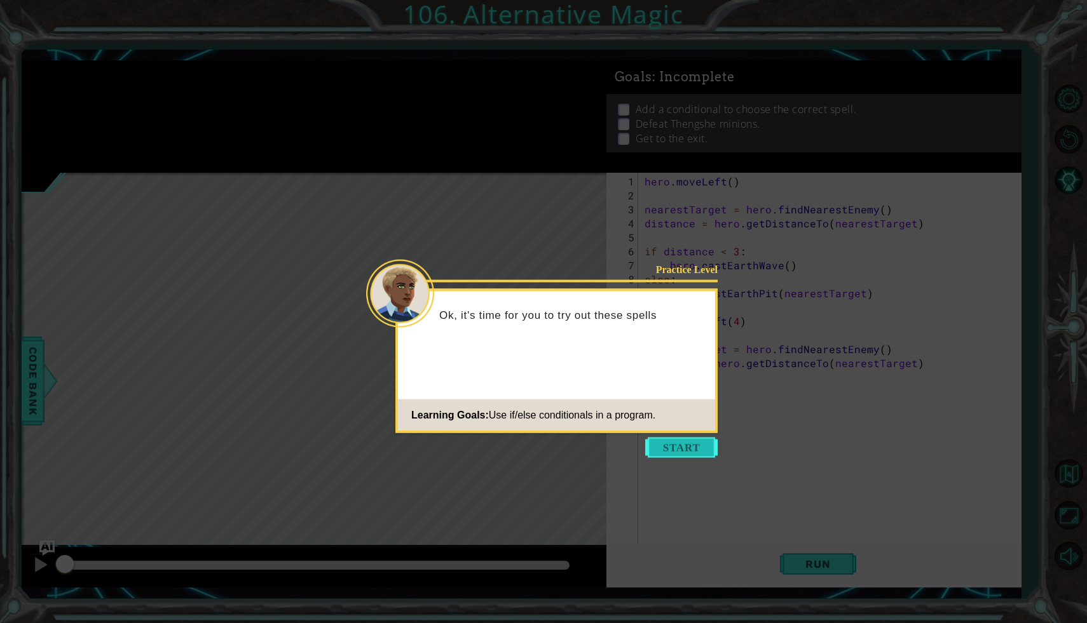
click at [692, 457] on button "Start" at bounding box center [681, 448] width 72 height 20
